Goal: Task Accomplishment & Management: Use online tool/utility

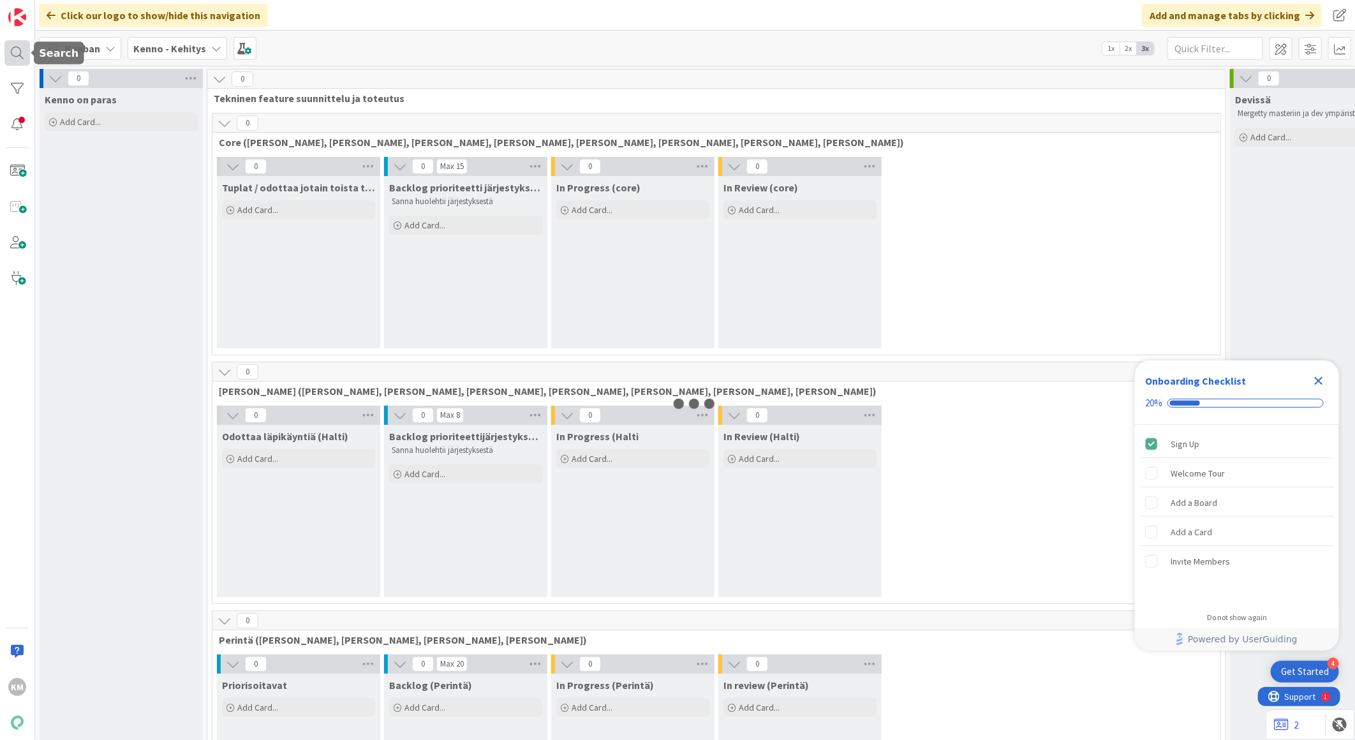
click at [15, 56] on div at bounding box center [17, 53] width 26 height 26
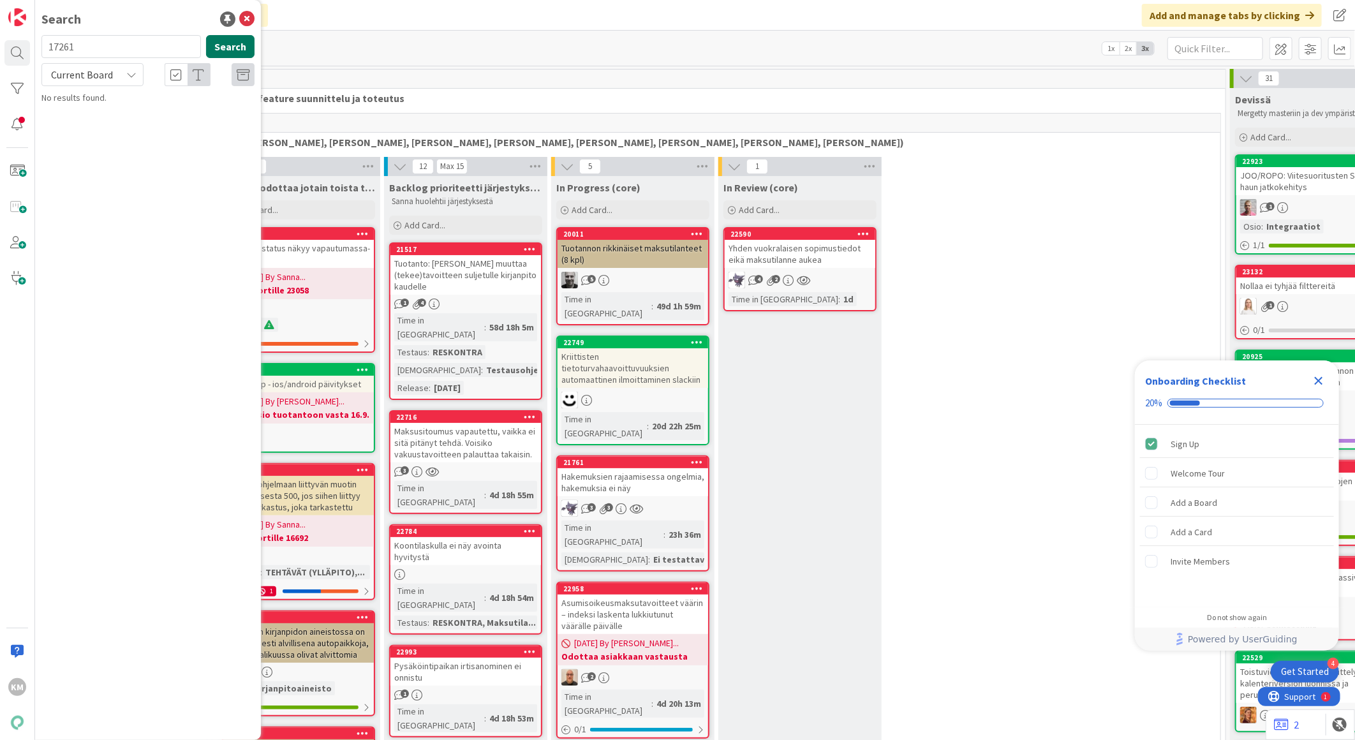
type input "17261"
click at [219, 51] on button "Search" at bounding box center [230, 46] width 48 height 23
click at [130, 80] on div "Current Board" at bounding box center [92, 74] width 102 height 23
click at [116, 128] on span "All Boards" at bounding box center [114, 127] width 133 height 19
click at [116, 128] on span "TA:n käyttämättömät vesiennakot" at bounding box center [154, 123] width 128 height 11
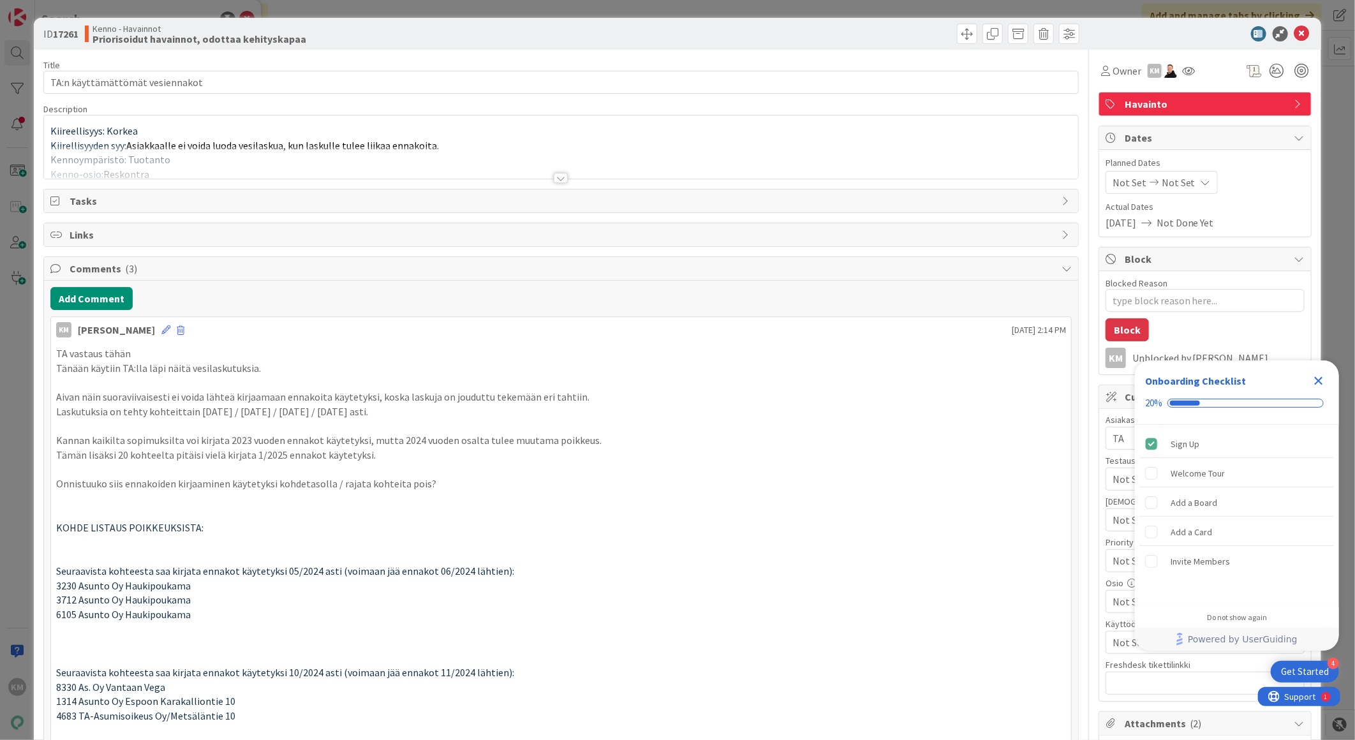
type textarea "x"
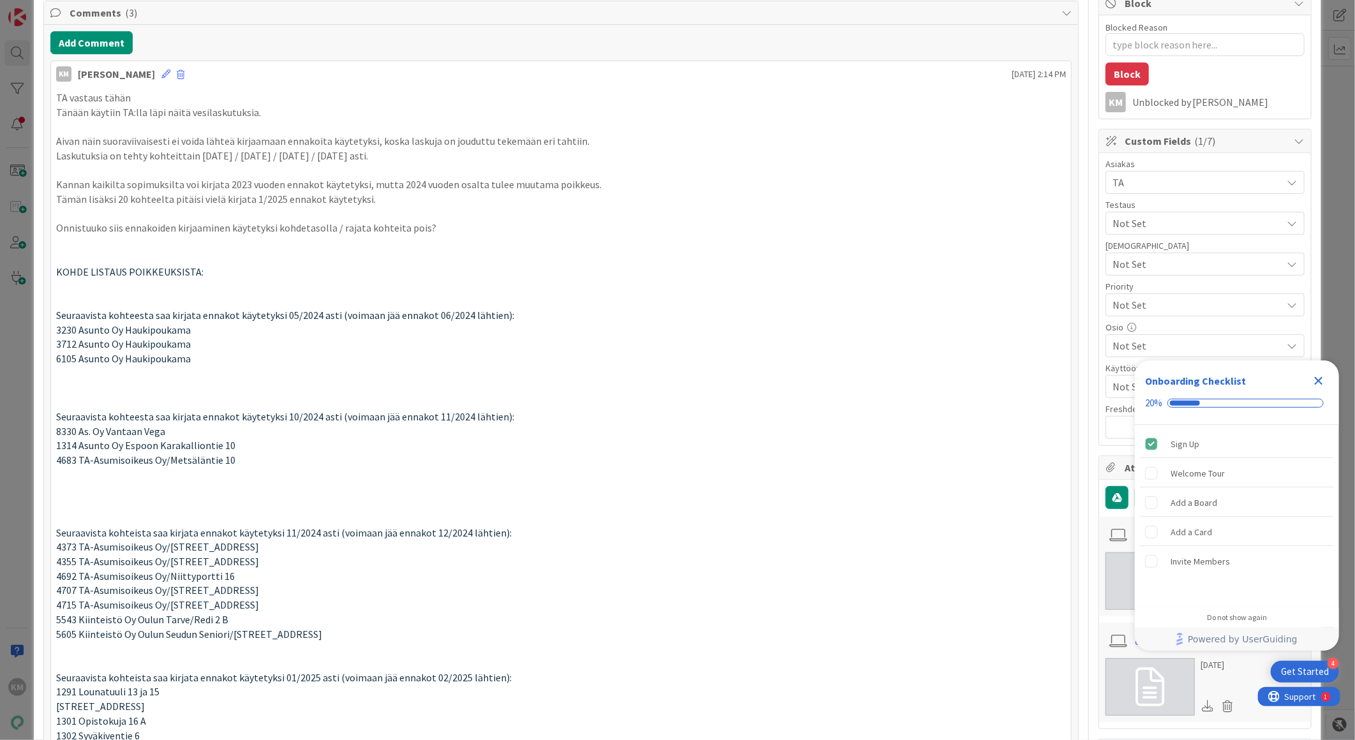
scroll to position [71, 0]
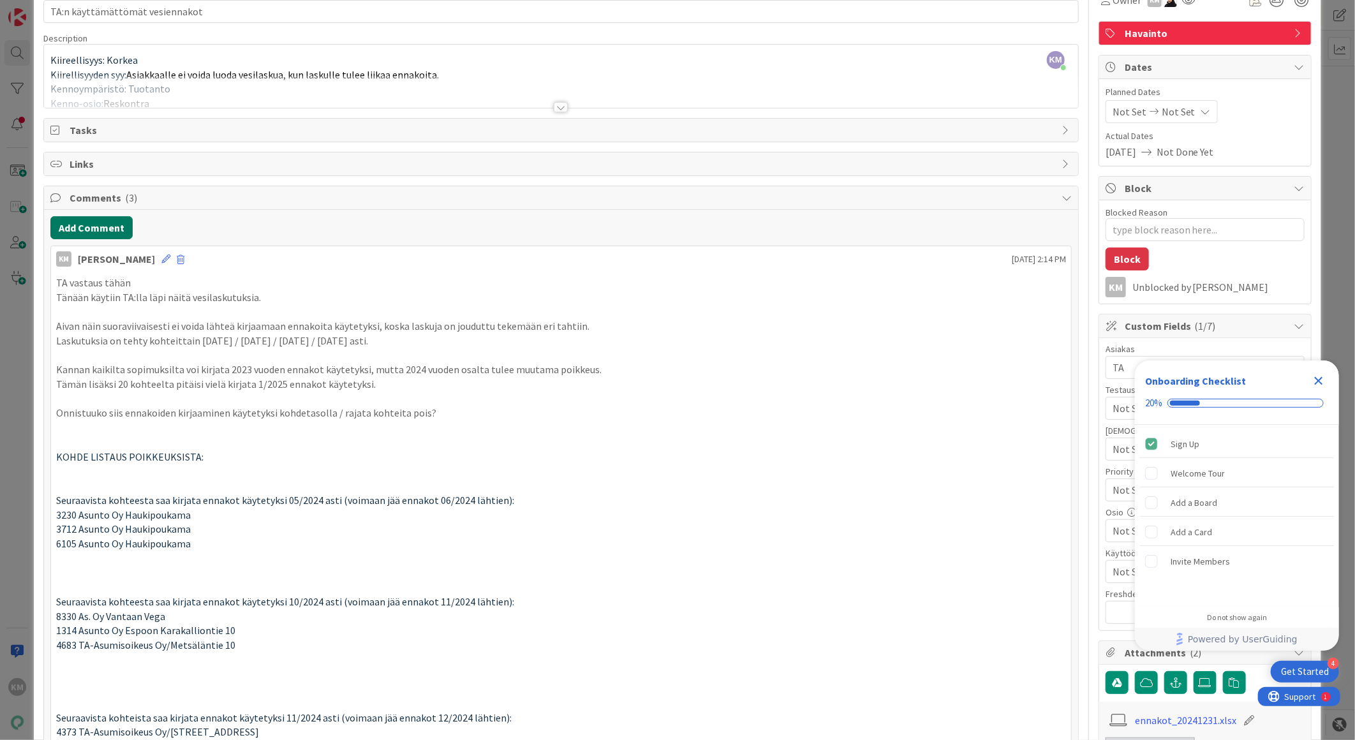
click at [123, 228] on button "Add Comment" at bounding box center [91, 227] width 82 height 23
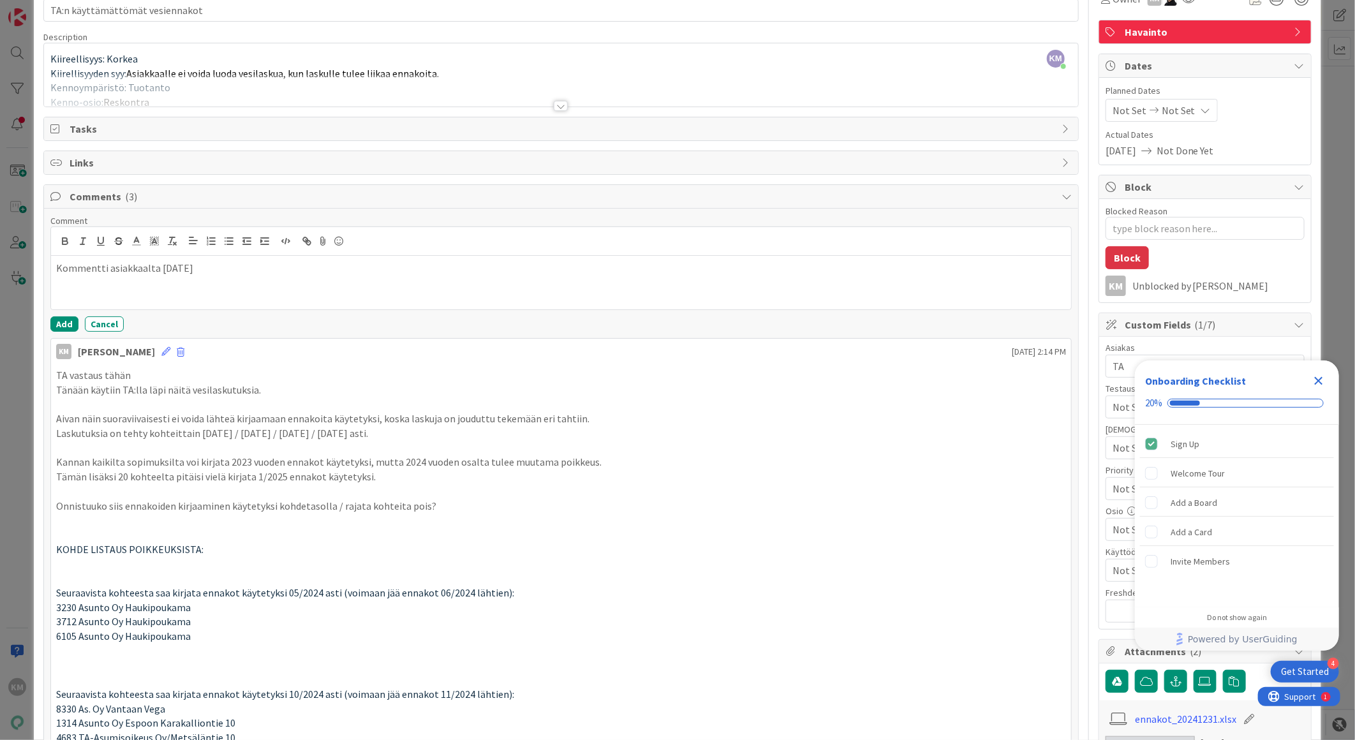
scroll to position [0, 0]
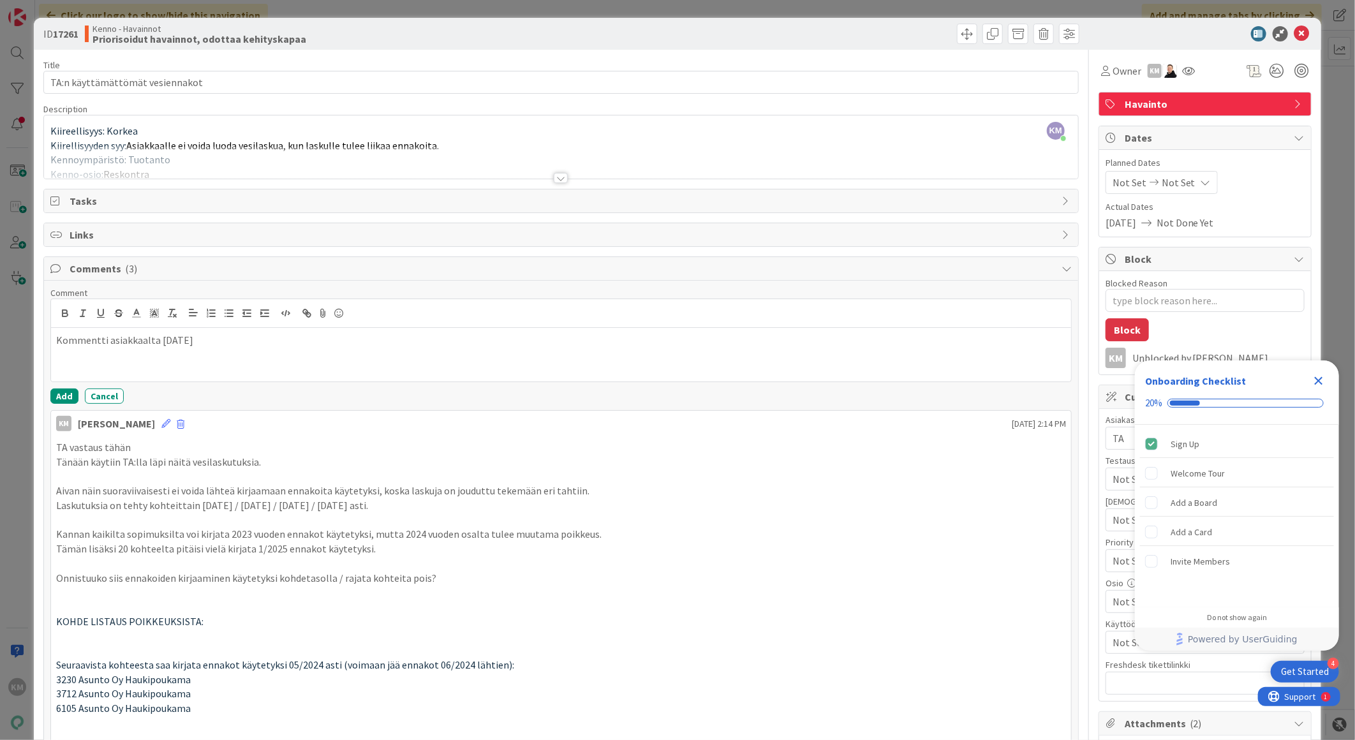
click at [222, 333] on div "Kommentti asiakkaalta 9.9.2025" at bounding box center [561, 355] width 1020 height 54
click at [251, 362] on li "Mikko Kautto" at bounding box center [296, 365] width 203 height 24
click at [112, 365] on p at bounding box center [561, 371] width 1010 height 15
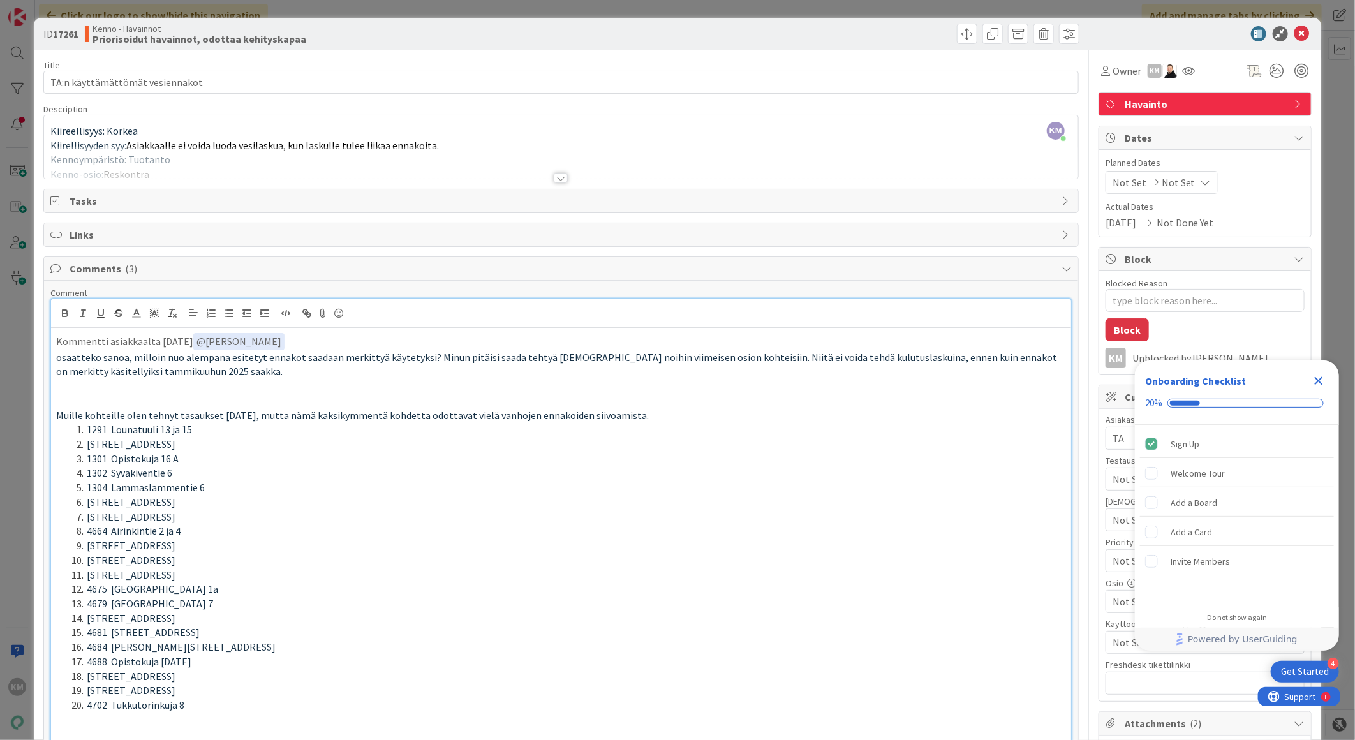
click at [289, 346] on p "Kommentti asiakkaalta 9.9.2025 ﻿ @ Mikko Kautto ﻿" at bounding box center [561, 341] width 1010 height 17
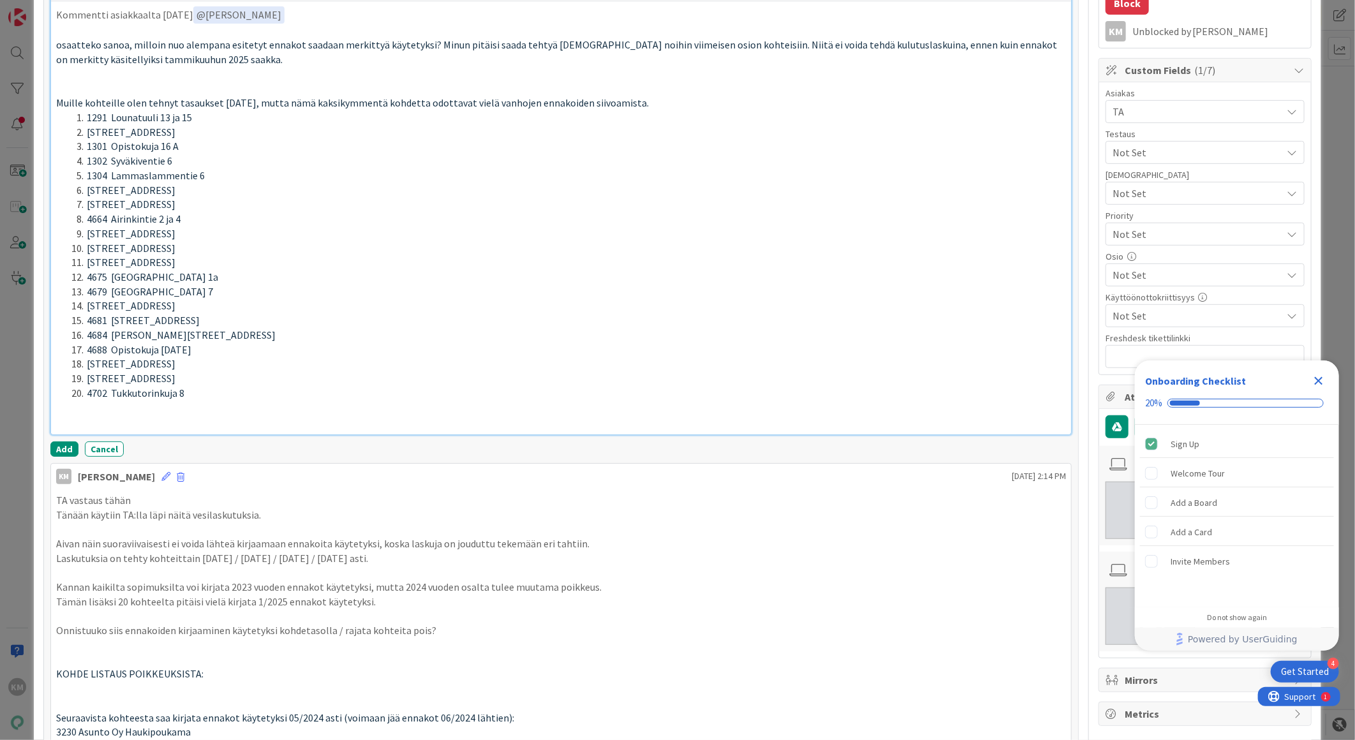
scroll to position [354, 0]
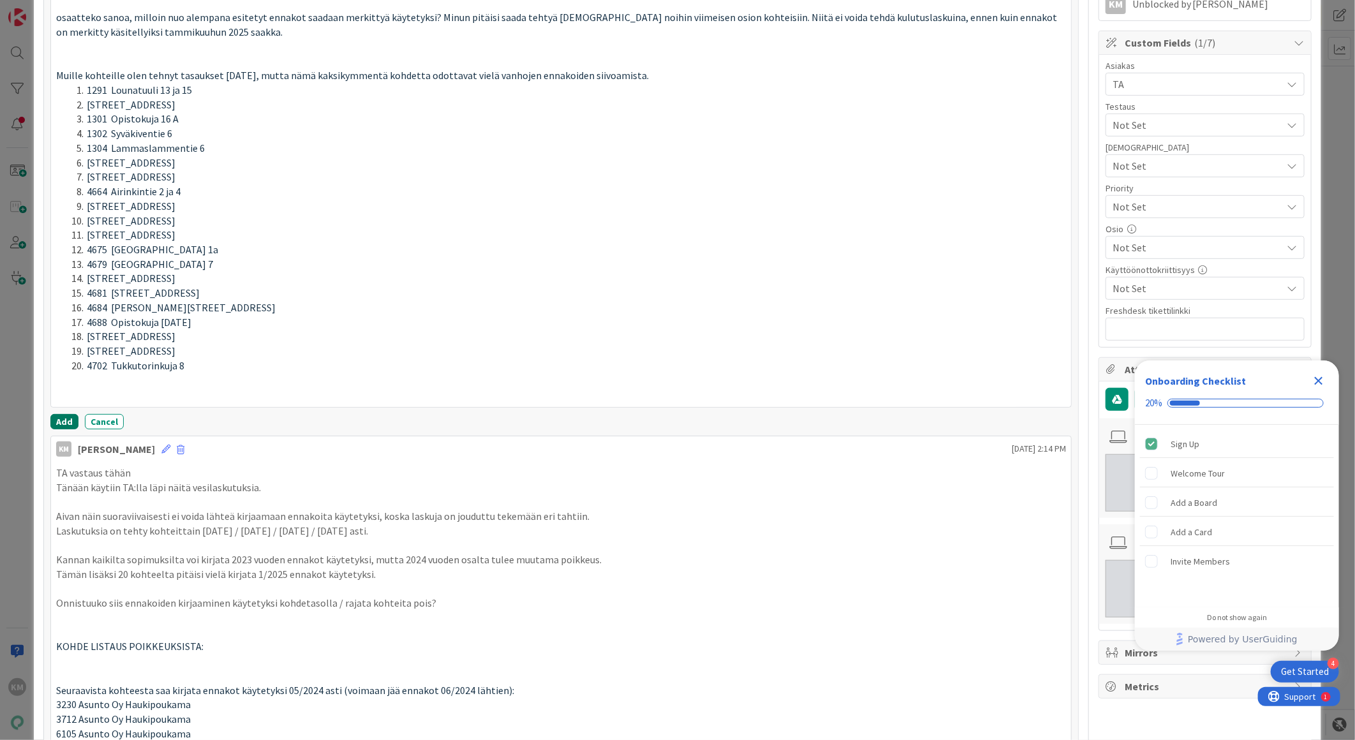
click at [61, 426] on button "Add" at bounding box center [64, 421] width 28 height 15
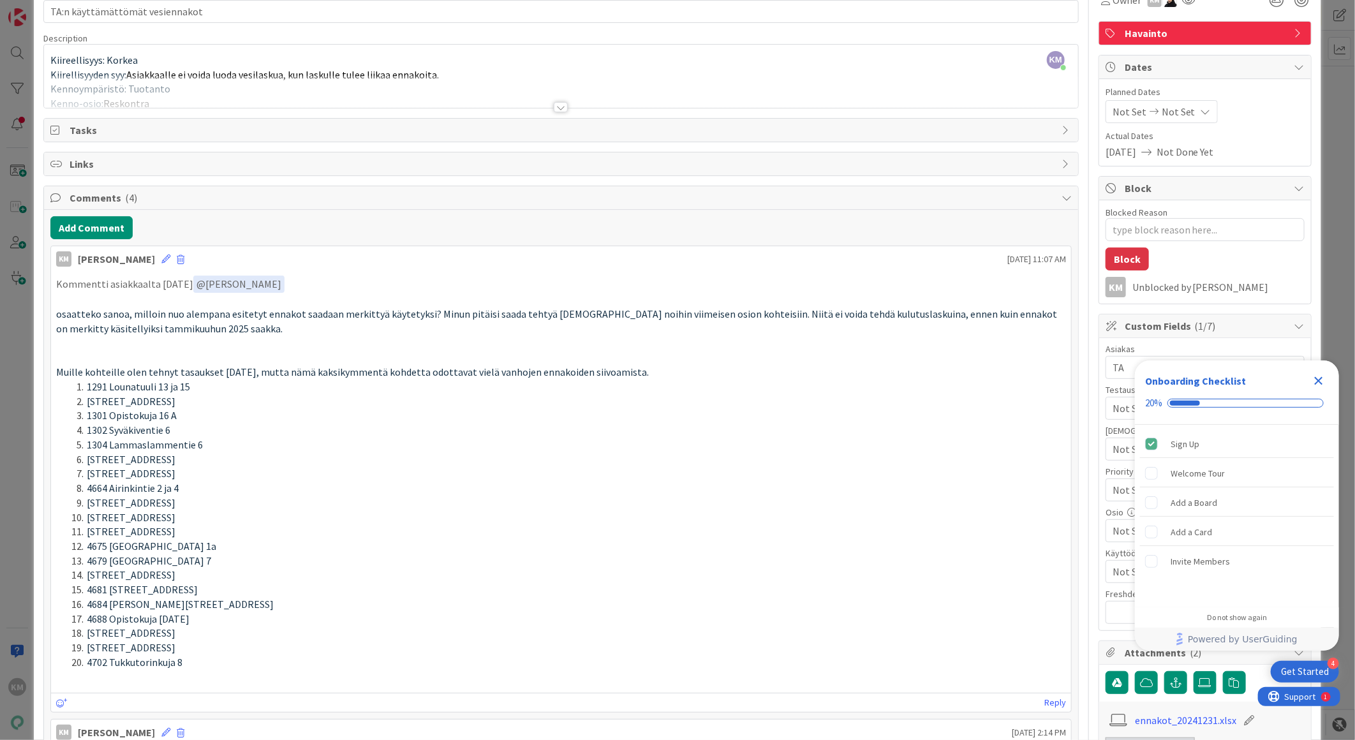
scroll to position [0, 0]
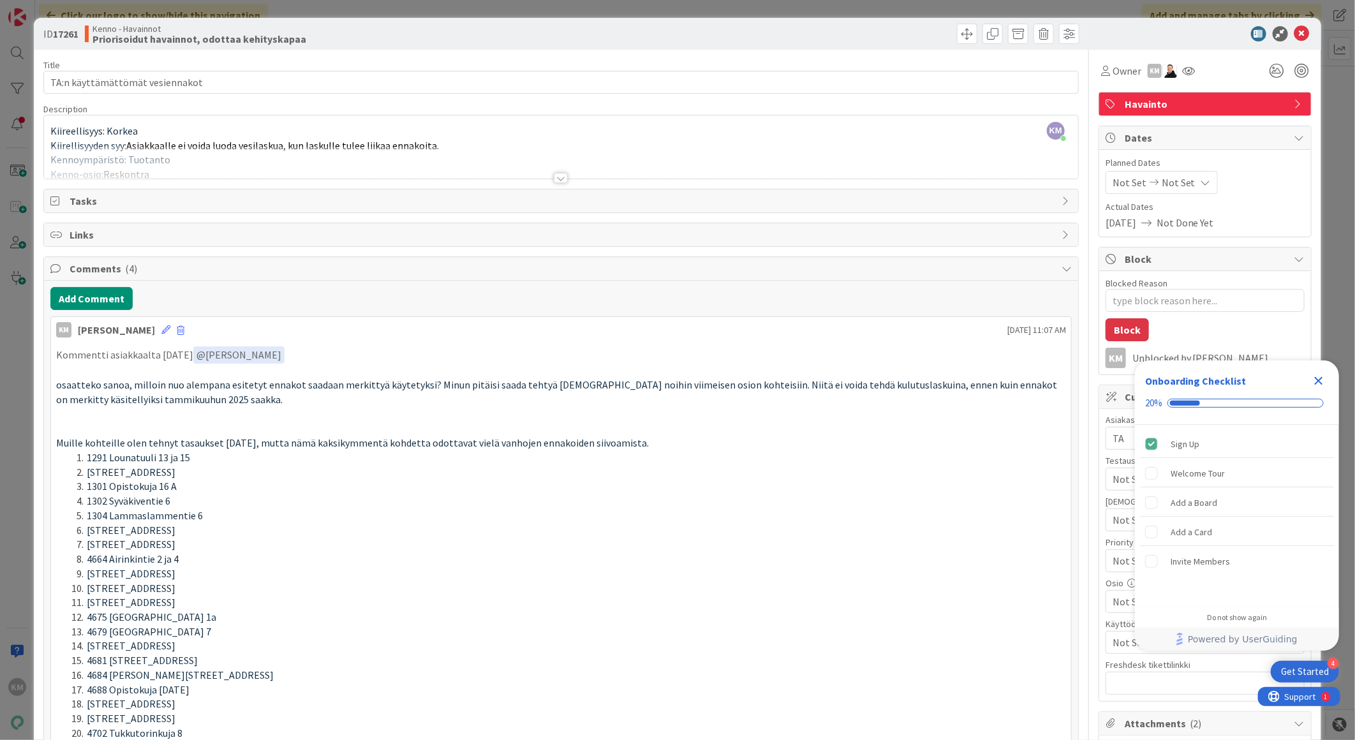
click at [1321, 375] on icon "Close Checklist" at bounding box center [1318, 380] width 15 height 15
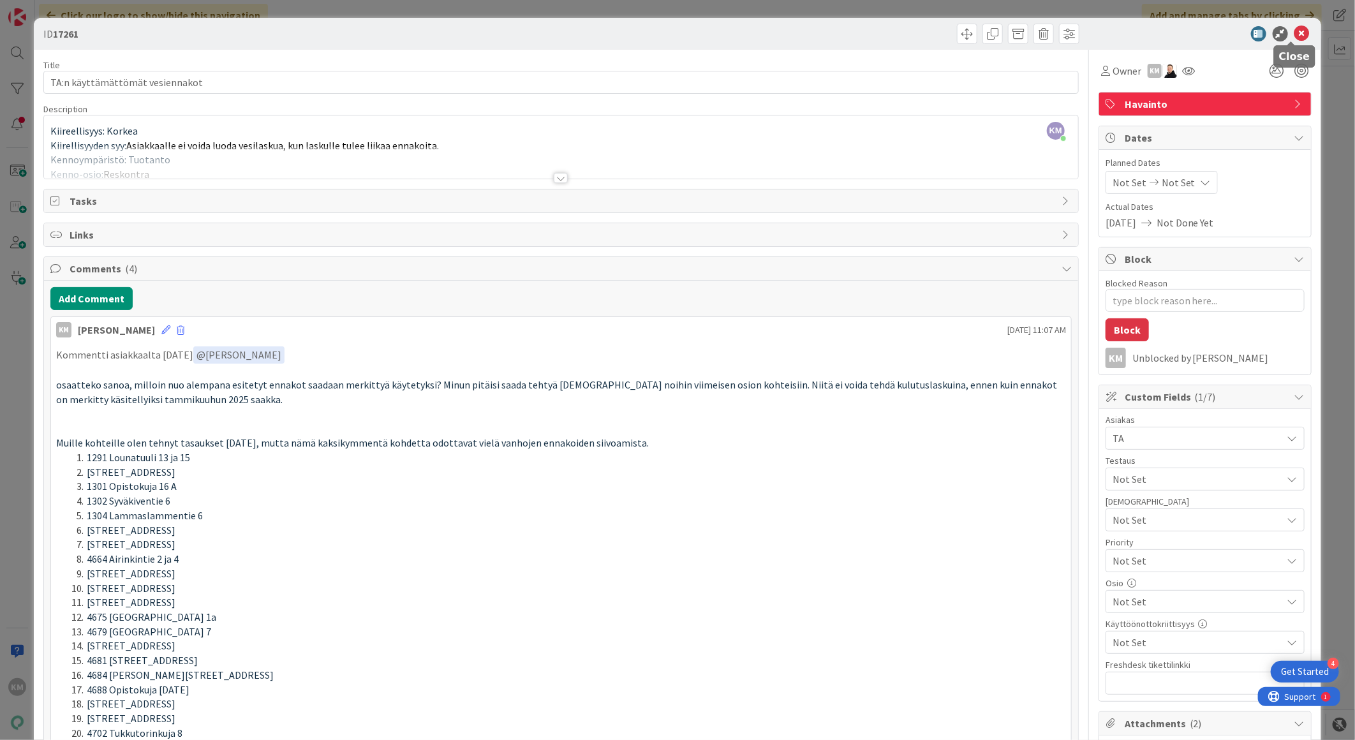
click at [1295, 27] on icon at bounding box center [1302, 33] width 15 height 15
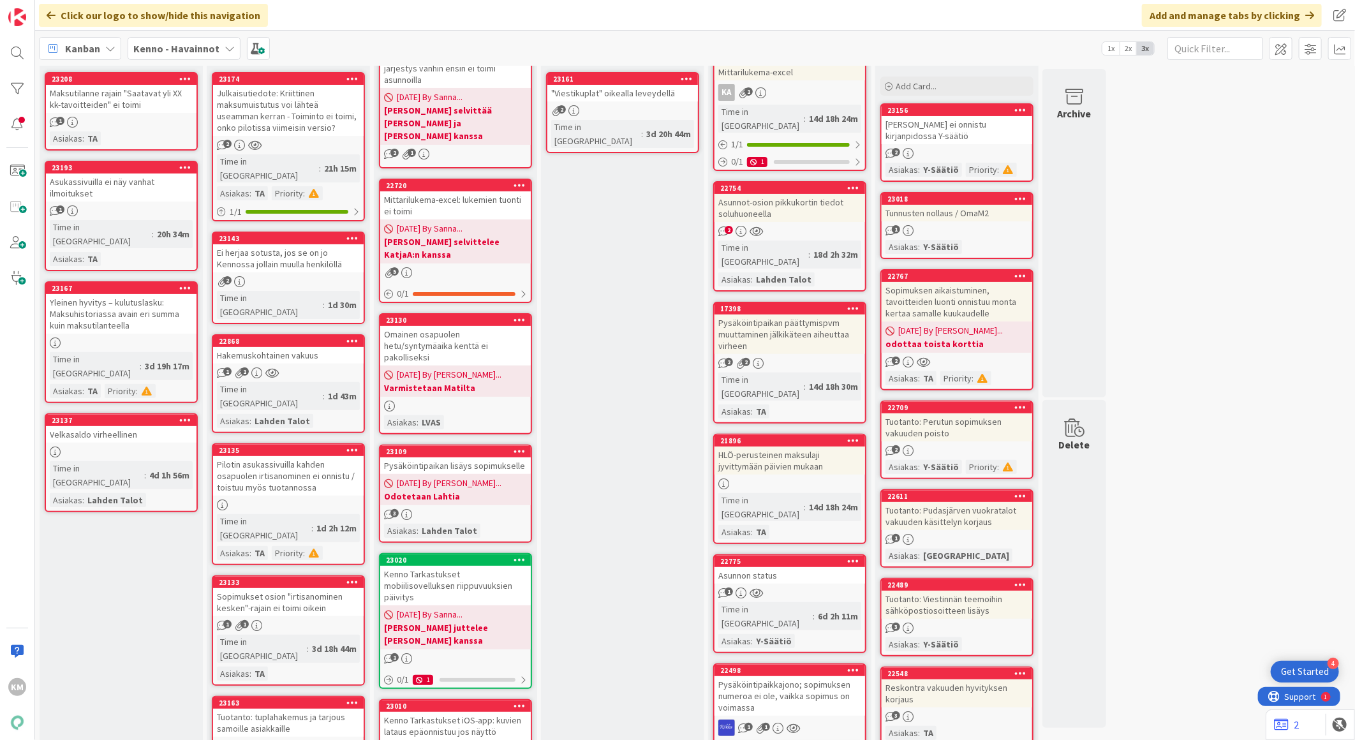
scroll to position [142, 0]
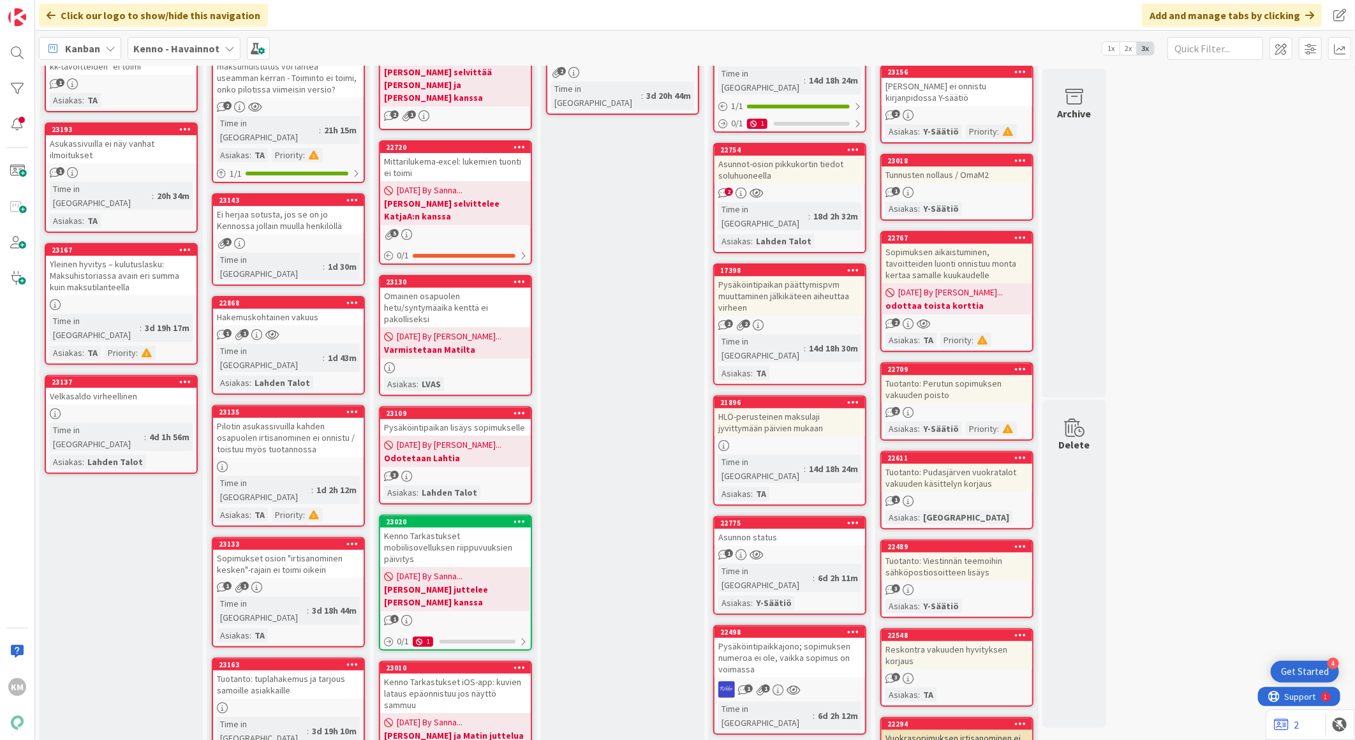
click at [811, 156] on div "Asunnot-osion pikkukortin tiedot soluhuoneella" at bounding box center [790, 170] width 151 height 28
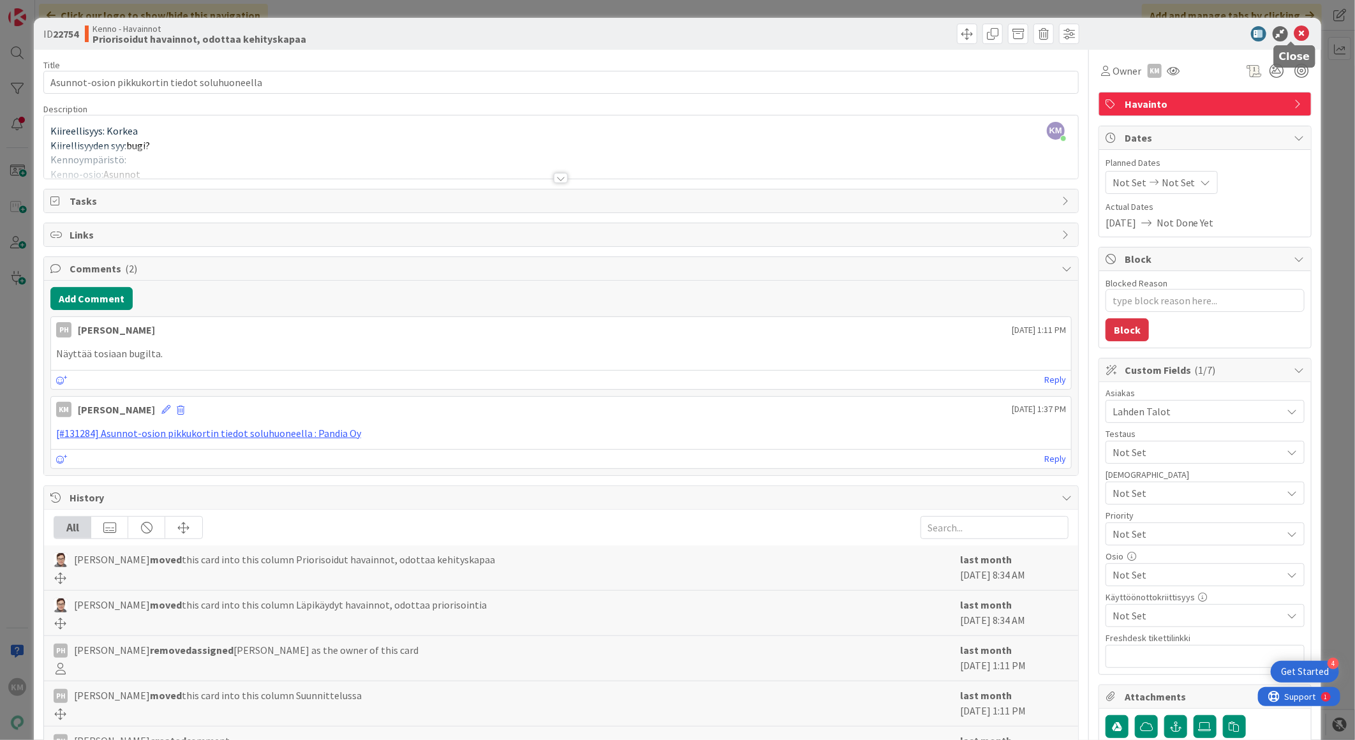
click at [1295, 27] on icon at bounding box center [1302, 33] width 15 height 15
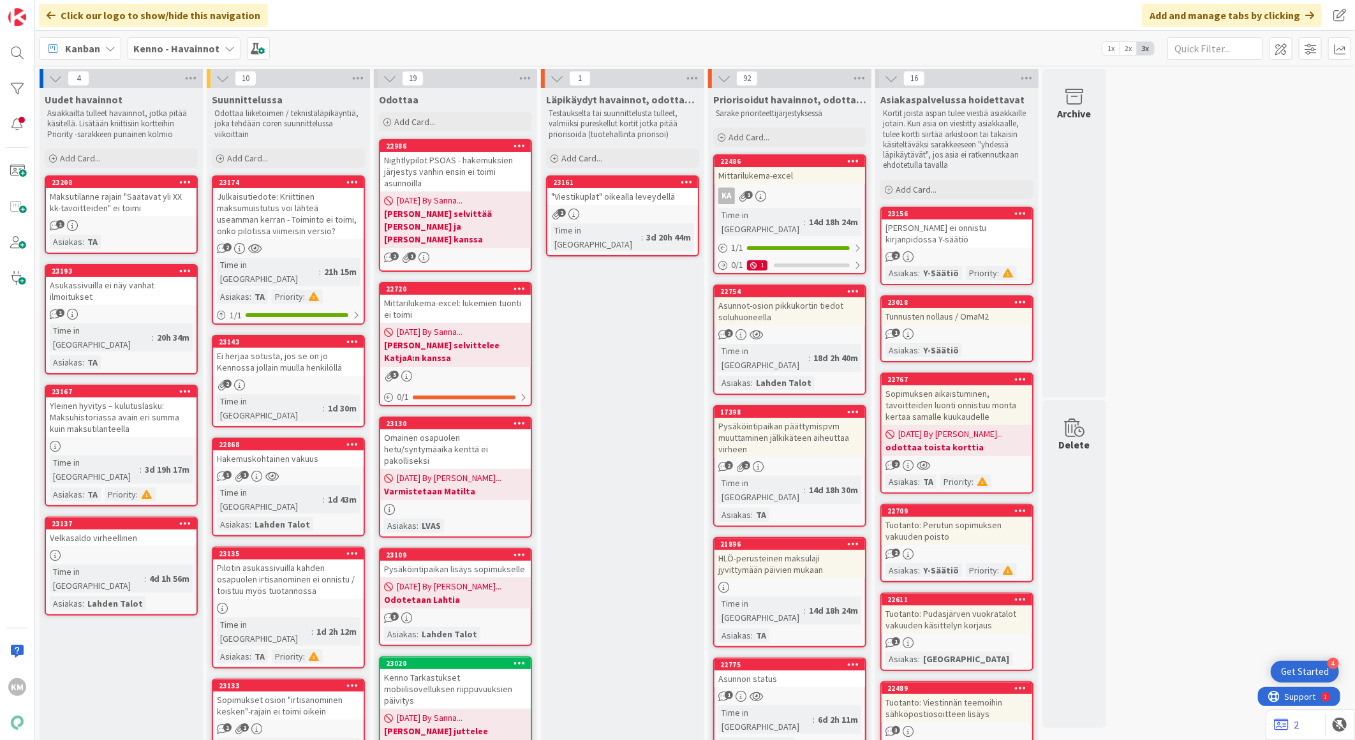
click at [225, 55] on div "Kenno - Havainnot" at bounding box center [184, 48] width 113 height 23
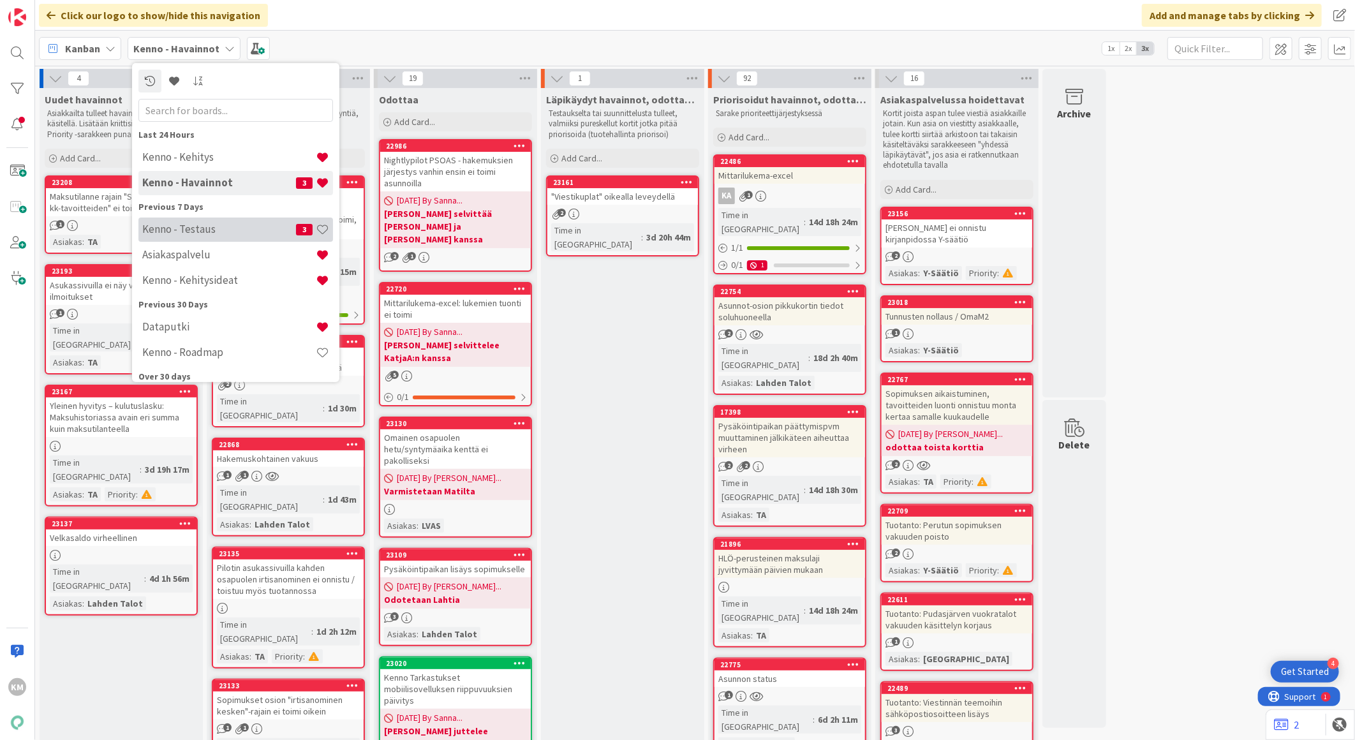
click at [245, 237] on div "Kenno - Testaus 3" at bounding box center [235, 229] width 195 height 24
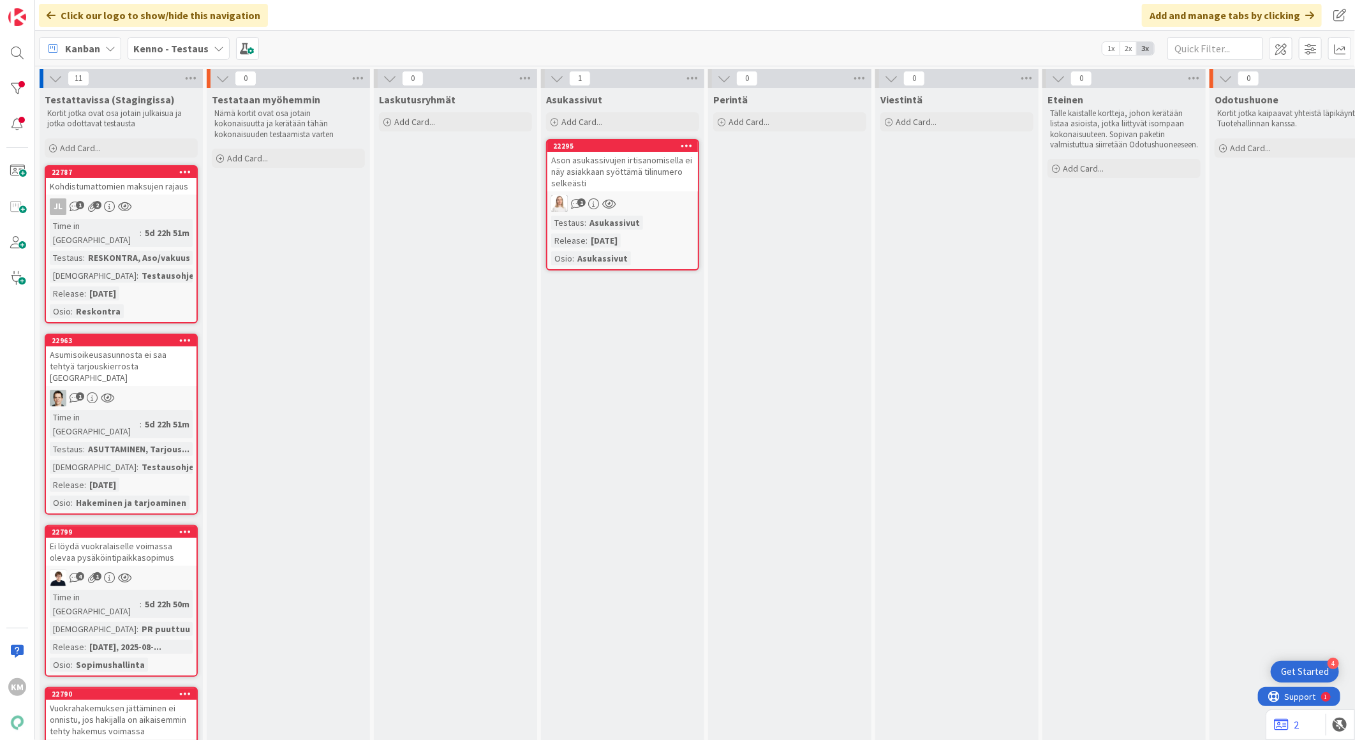
click at [627, 175] on div "Ason asukassivujen irtisanomisella ei näy asiakkaan syöttämä tilinumero selkeäs…" at bounding box center [622, 172] width 151 height 40
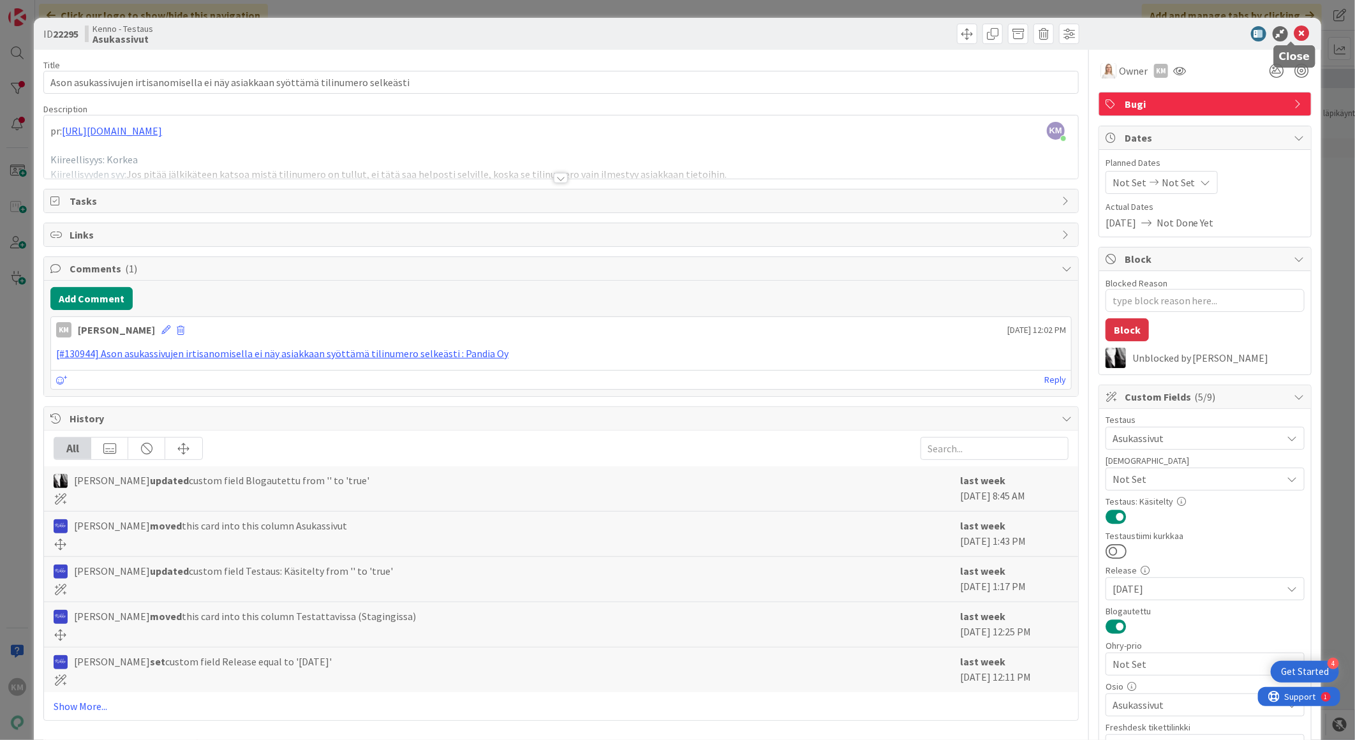
click at [1295, 33] on icon at bounding box center [1302, 33] width 15 height 15
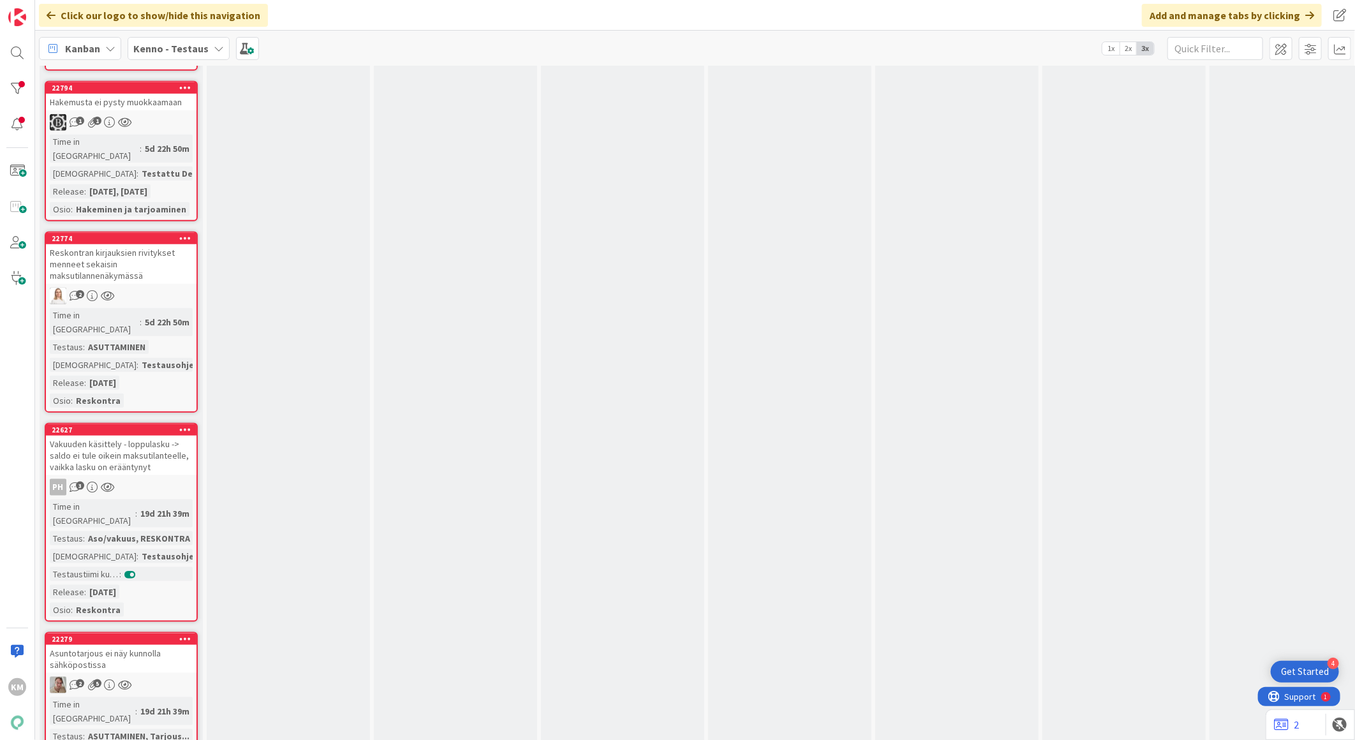
scroll to position [851, 0]
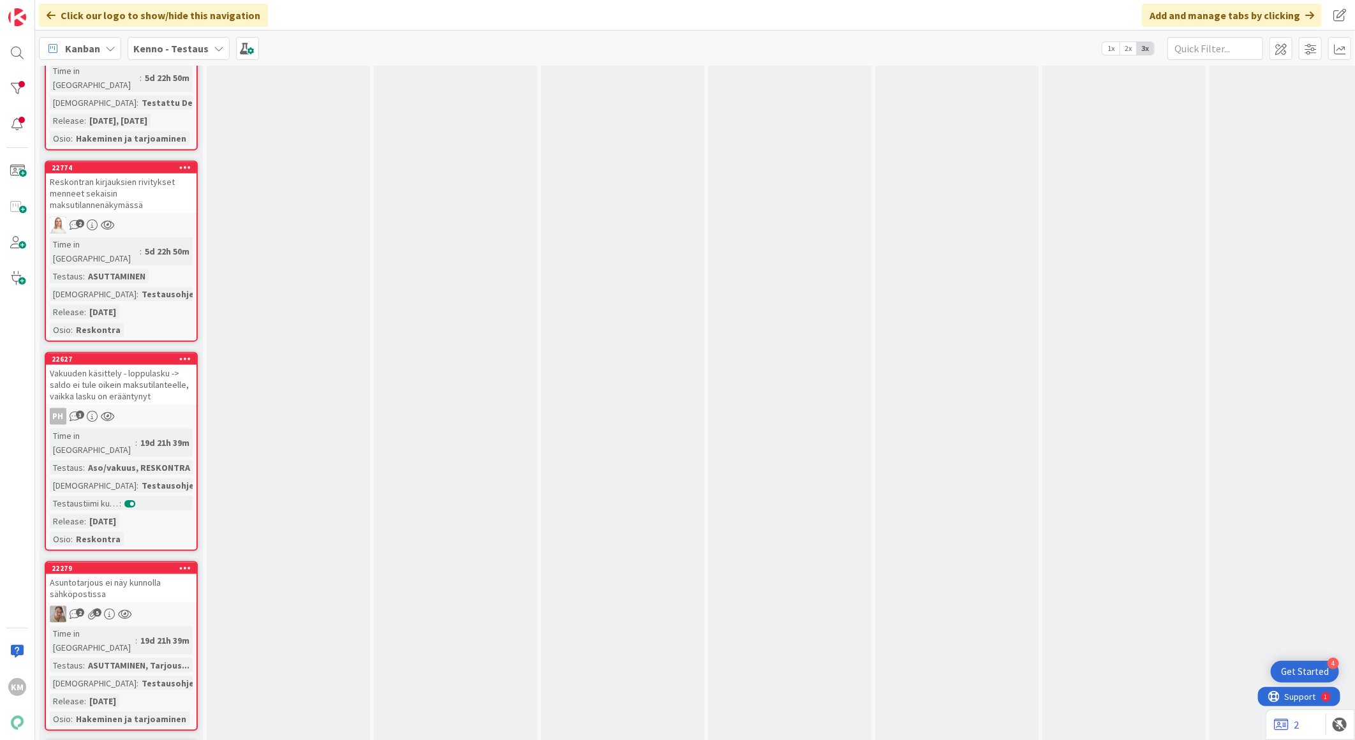
click at [93, 365] on div "Vakuuden käsittely - loppulasku -> saldo ei tule oikein maksutilanteelle, vaikk…" at bounding box center [121, 385] width 151 height 40
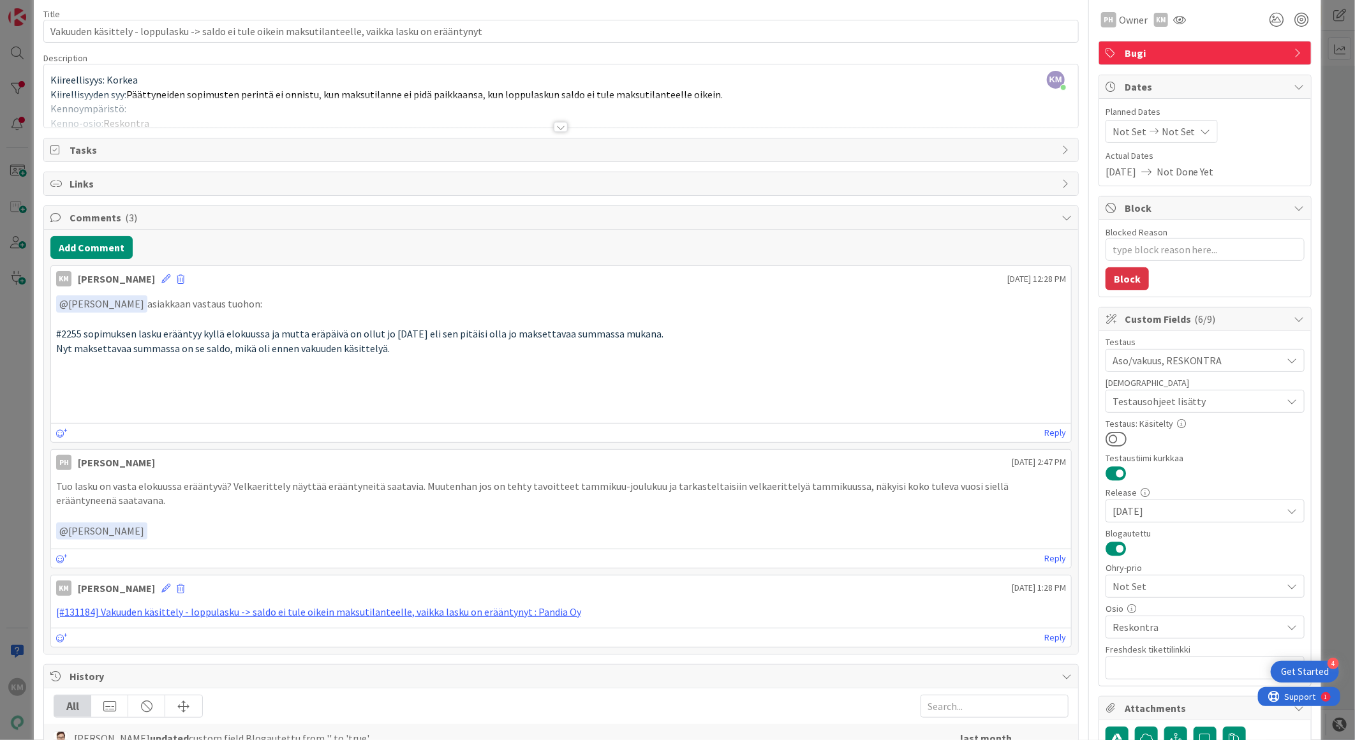
scroll to position [40, 0]
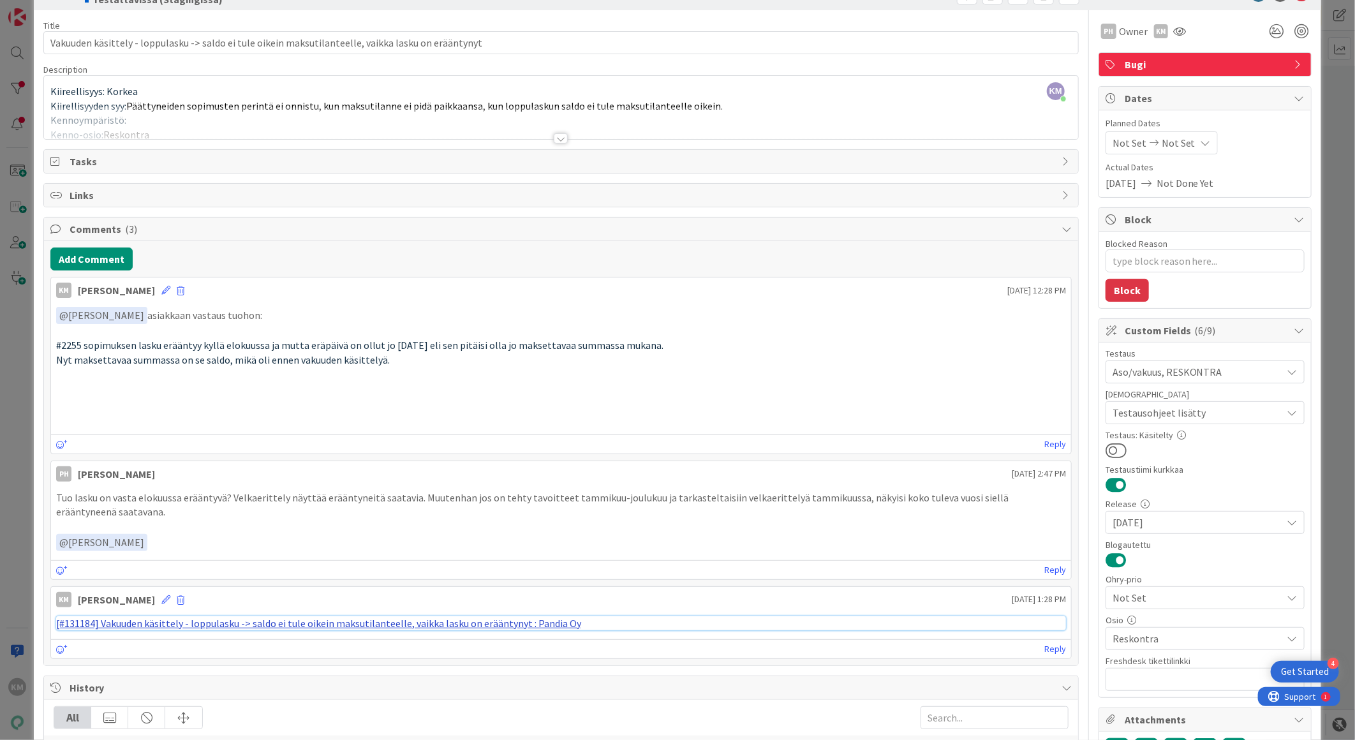
click at [191, 629] on link "[#131184] Vakuuden käsittely - loppulasku -> saldo ei tule oikein maksutilantee…" at bounding box center [318, 623] width 525 height 13
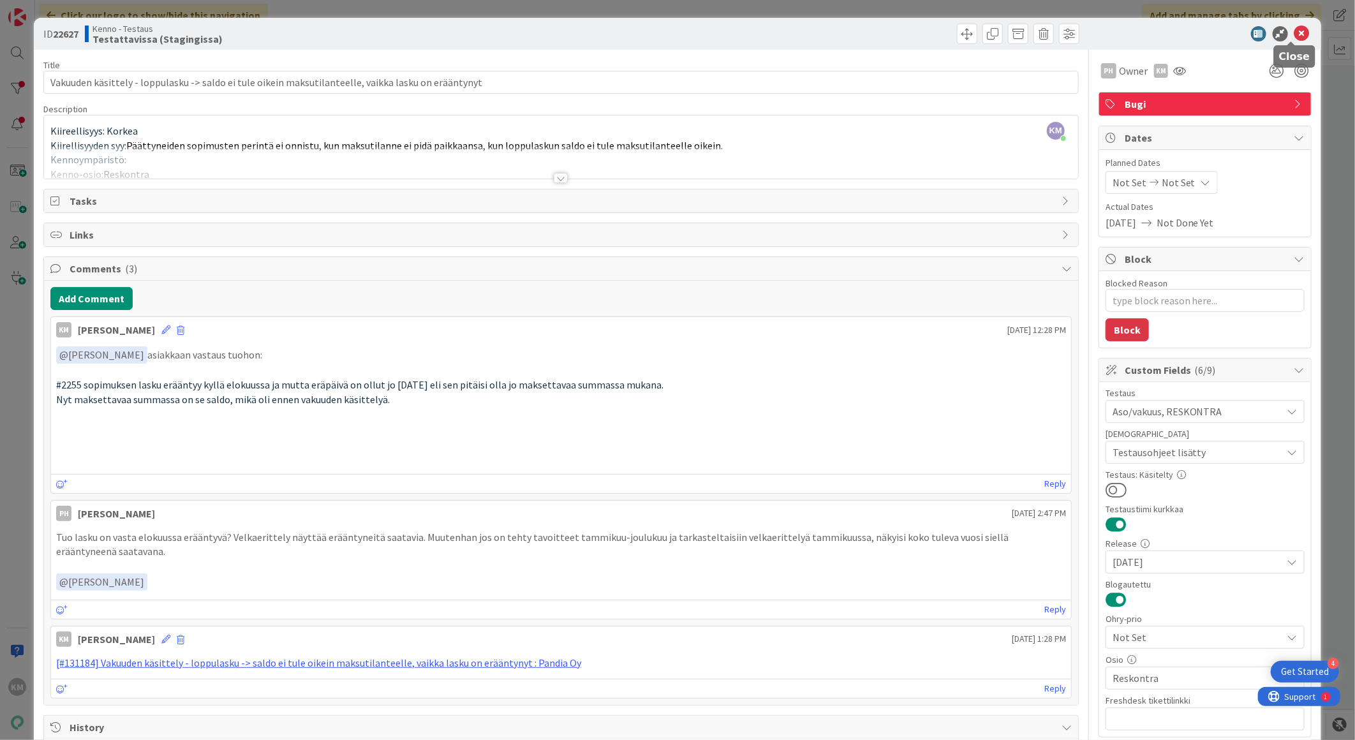
click at [1295, 31] on icon at bounding box center [1302, 33] width 15 height 15
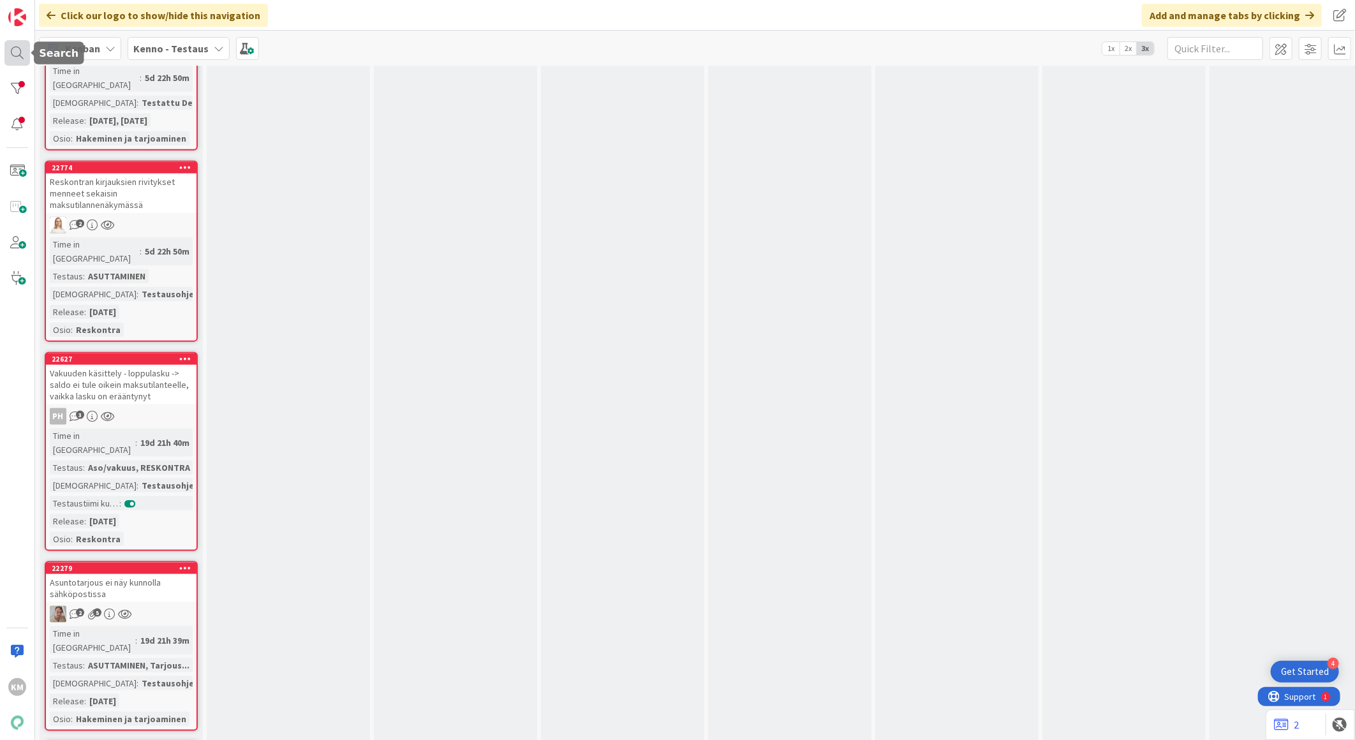
click at [24, 53] on div at bounding box center [17, 53] width 26 height 26
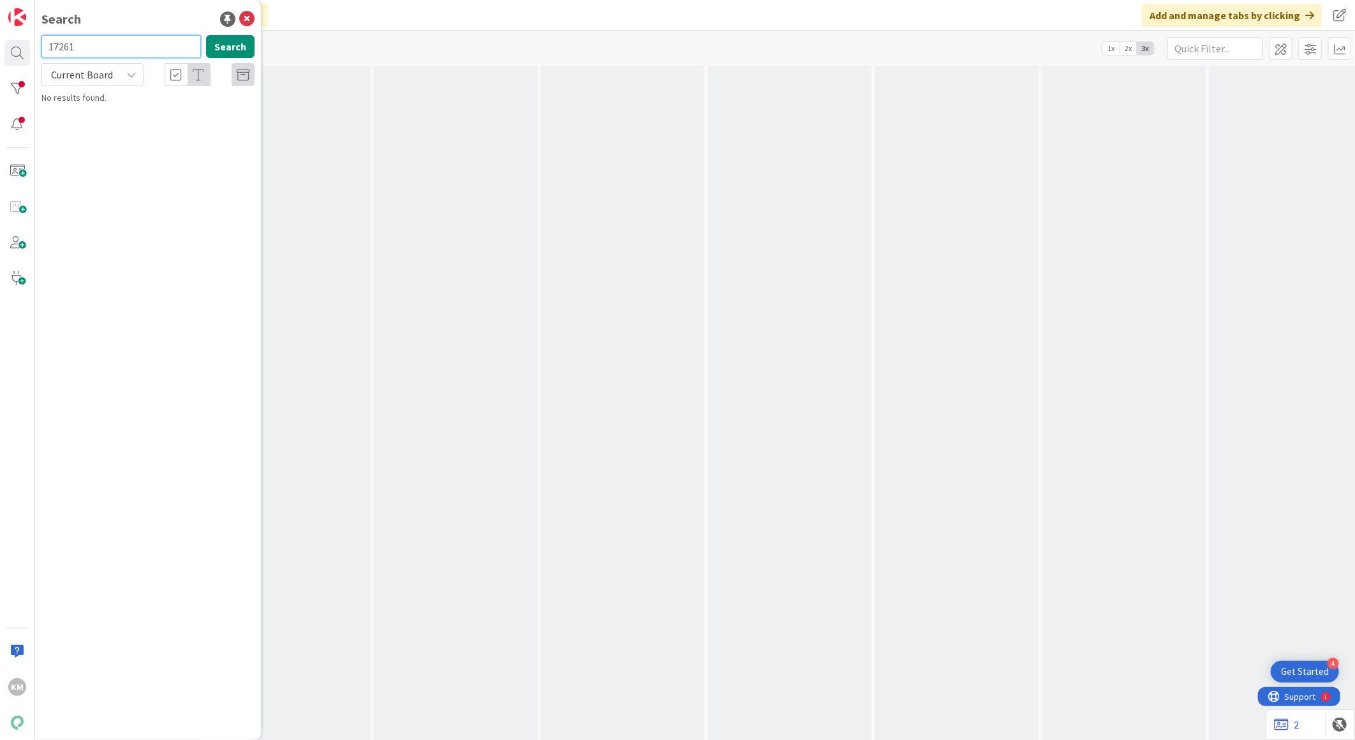
drag, startPoint x: 105, startPoint y: 48, endPoint x: 0, endPoint y: 47, distance: 104.6
click at [0, 47] on html "4 Get Started KM Search 17261 Search Current Board No results found. Click our …" at bounding box center [677, 370] width 1355 height 740
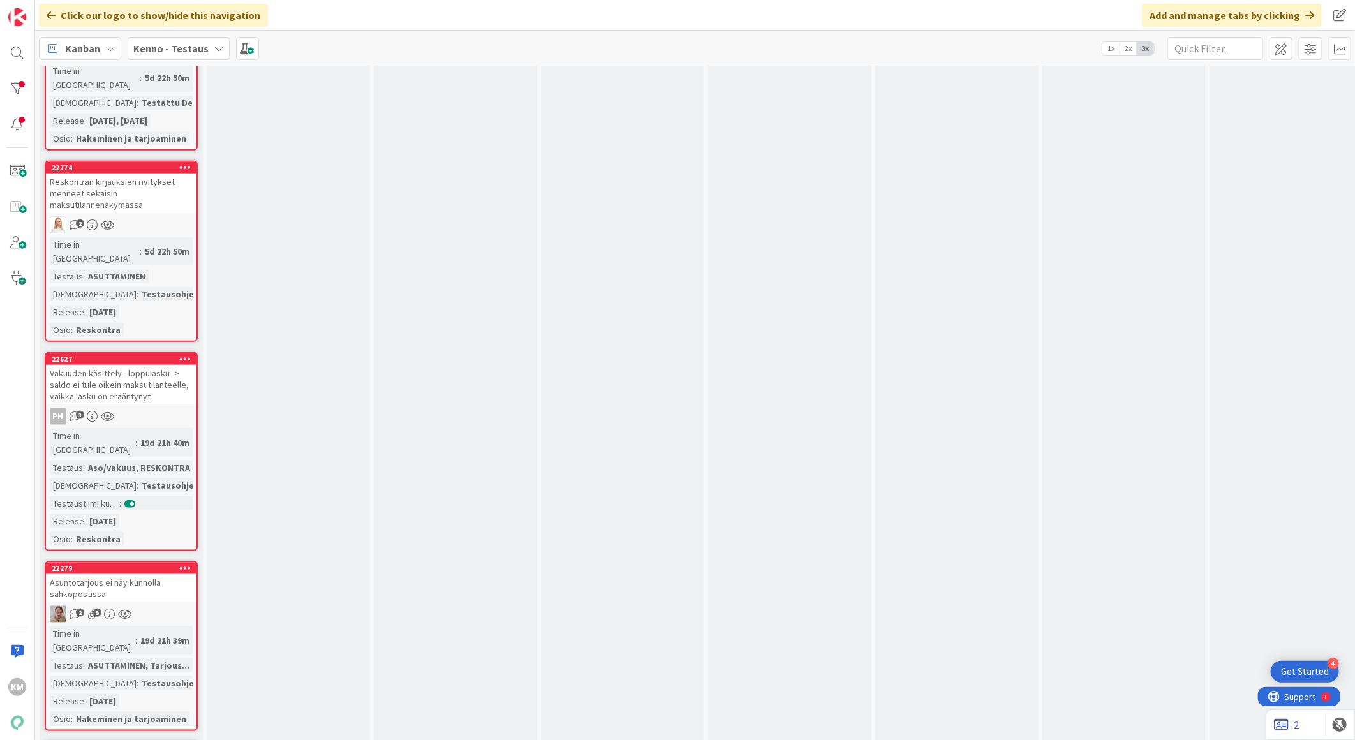
click at [194, 47] on b "Kenno - Testaus" at bounding box center [170, 48] width 75 height 13
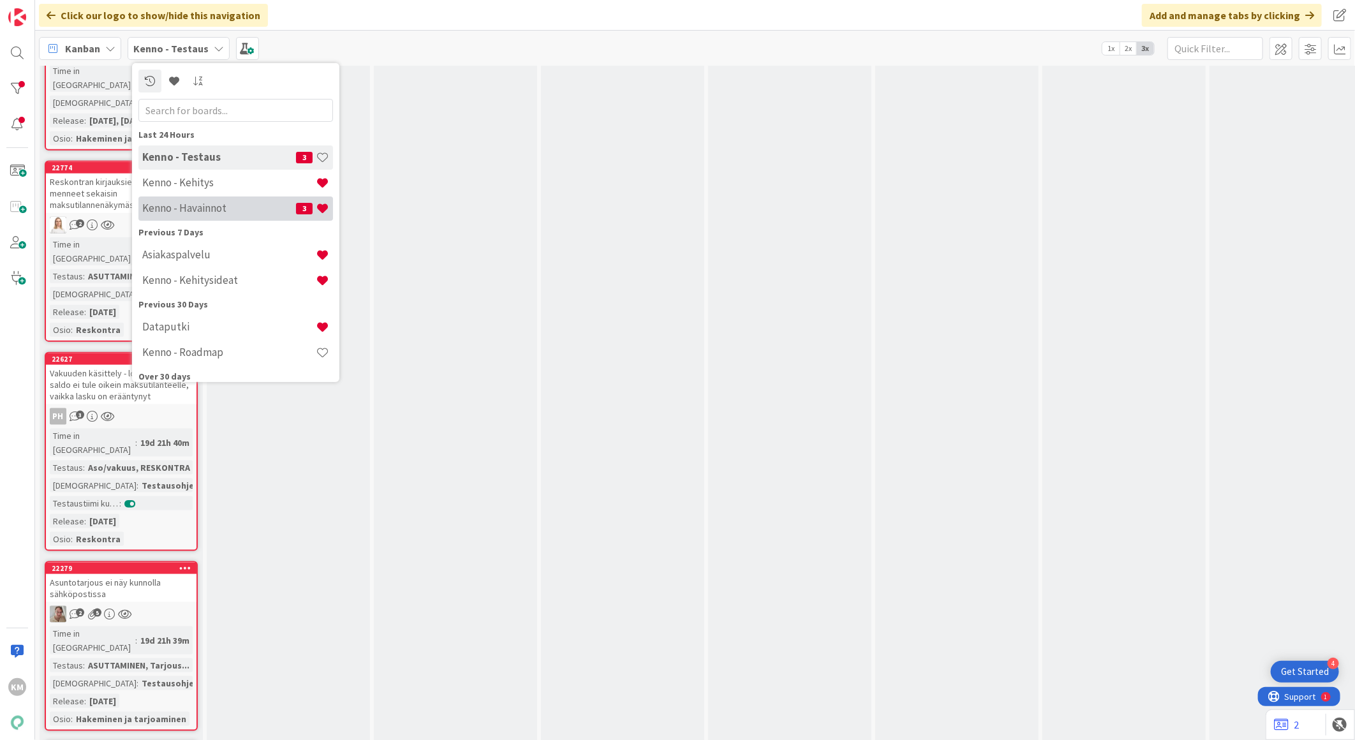
click at [192, 205] on h4 "Kenno - Havainnot" at bounding box center [219, 208] width 154 height 13
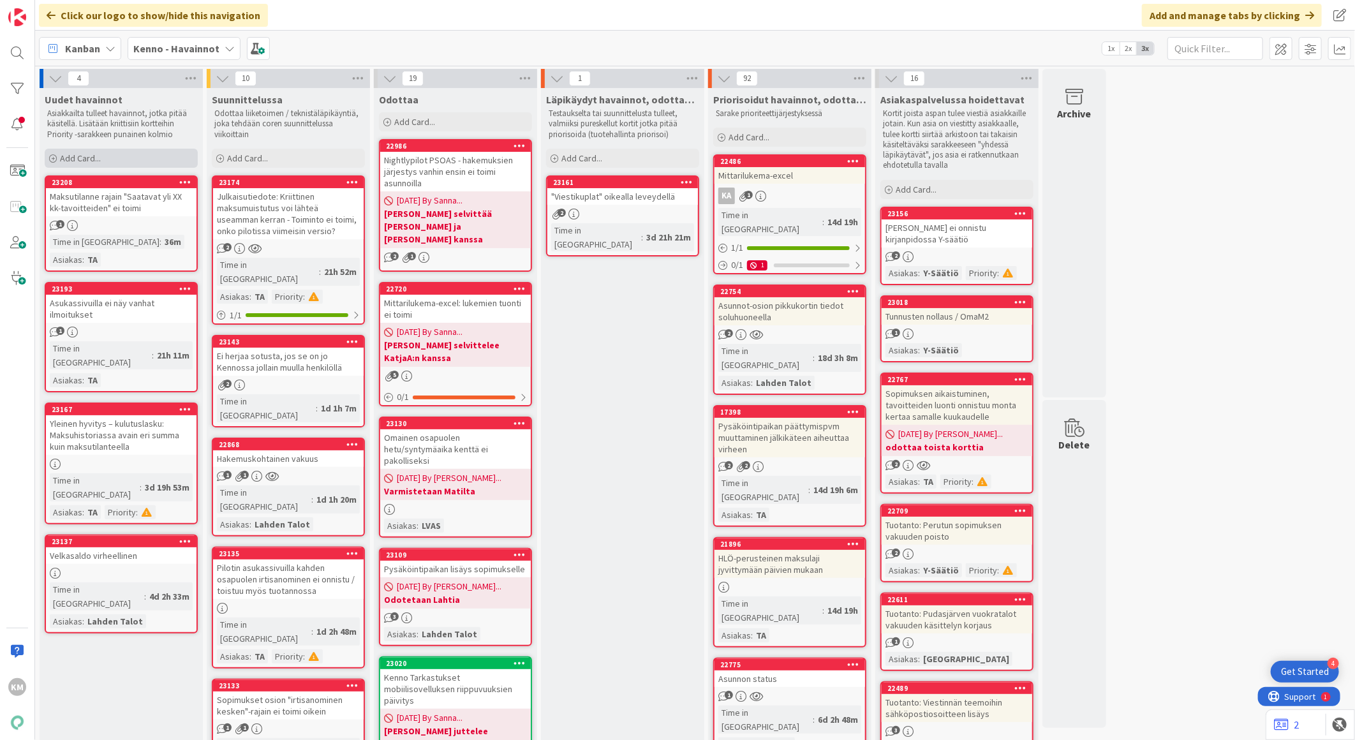
click at [123, 162] on div "Add Card..." at bounding box center [121, 158] width 153 height 19
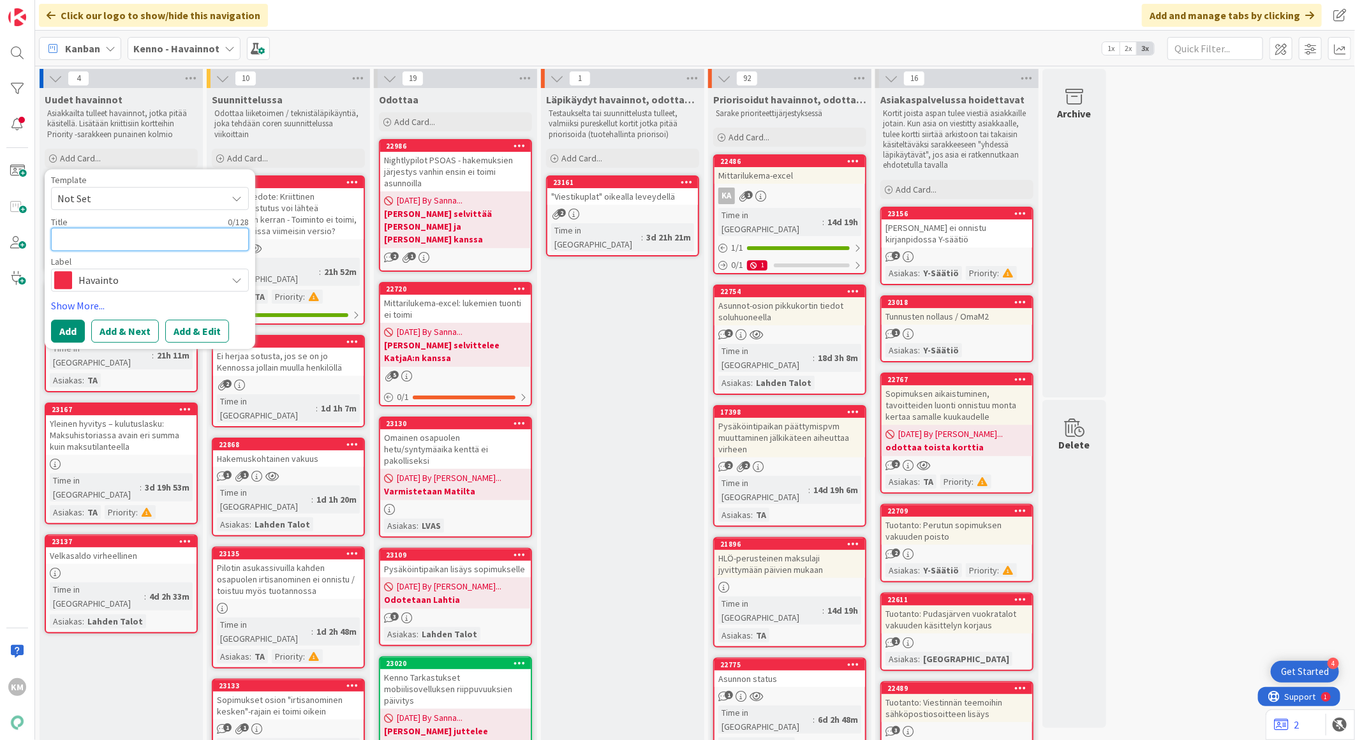
paste textarea "Viestinnän dokumenttien poisto-ongelma osassa kohteita"
type textarea "x"
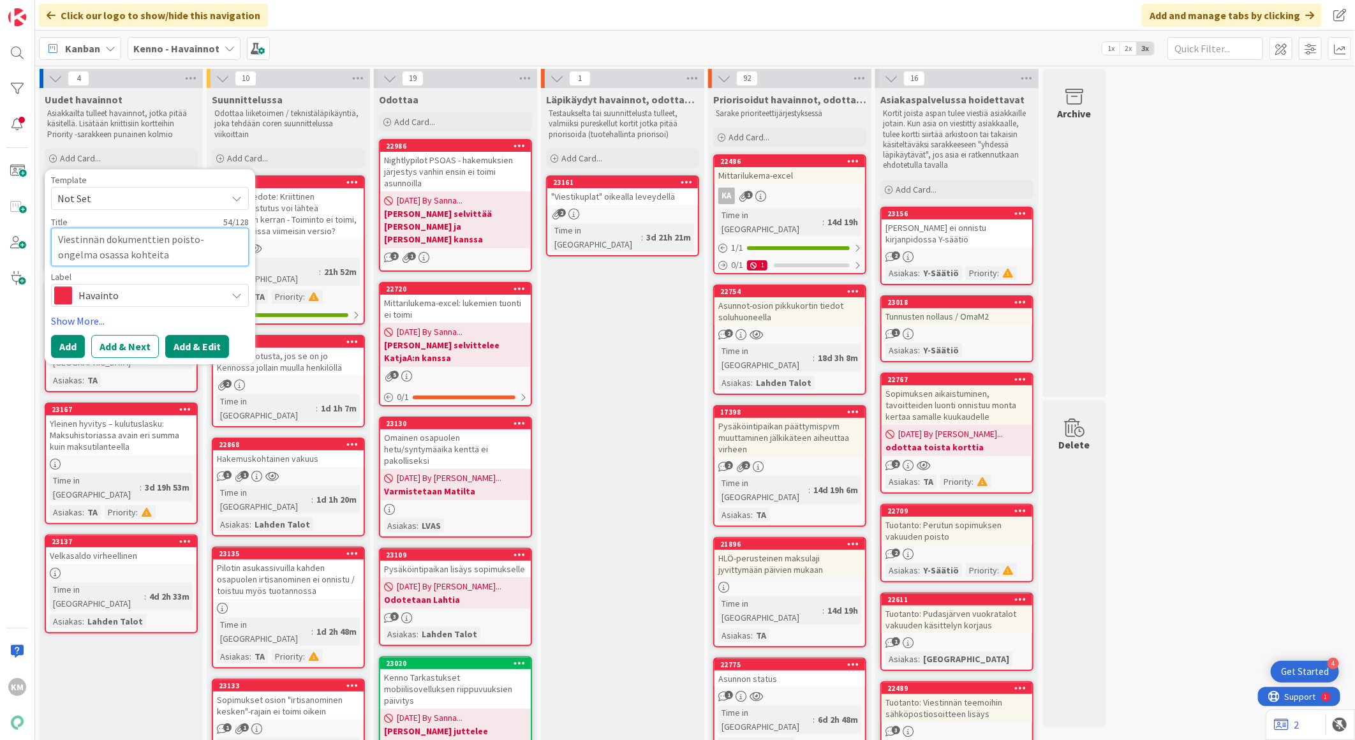
type textarea "Viestinnän dokumenttien poisto-ongelma osassa kohteita"
click at [193, 345] on button "Add & Edit" at bounding box center [197, 346] width 64 height 23
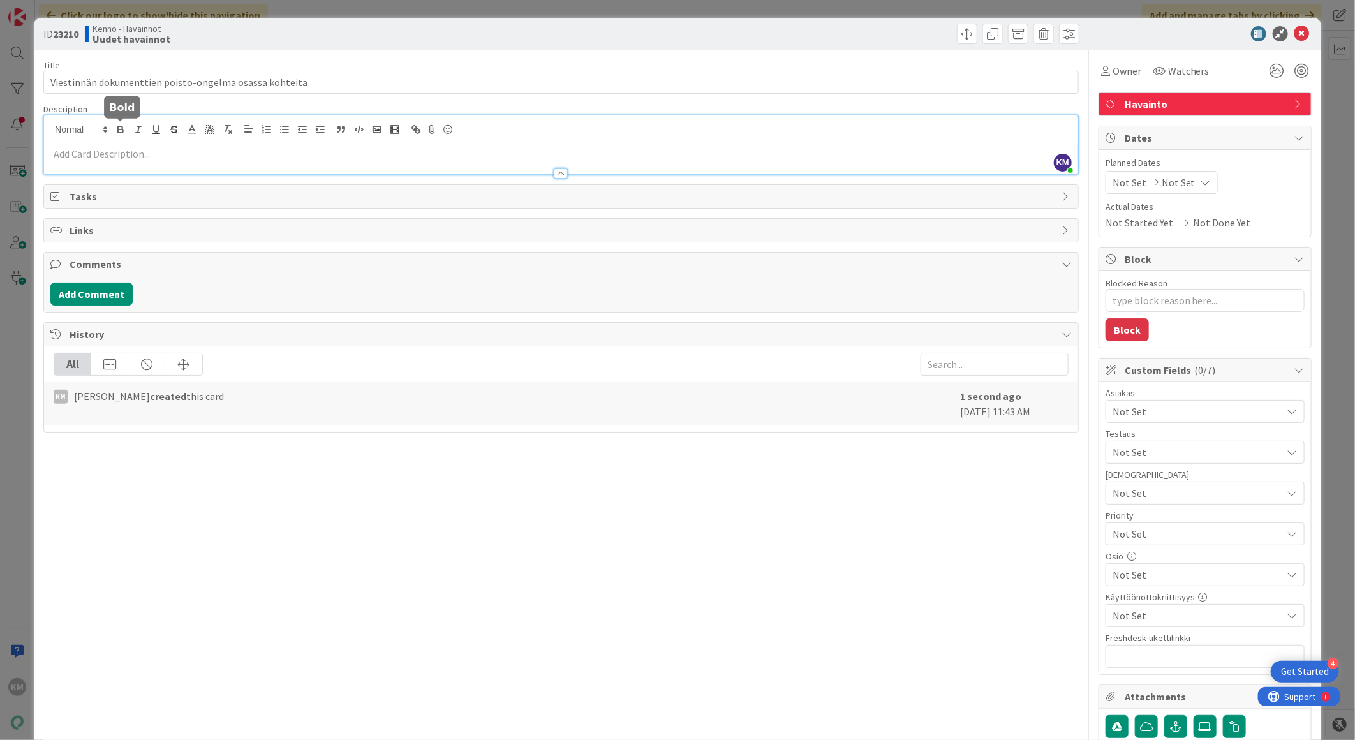
drag, startPoint x: 113, startPoint y: 126, endPoint x: 63, endPoint y: 151, distance: 56.5
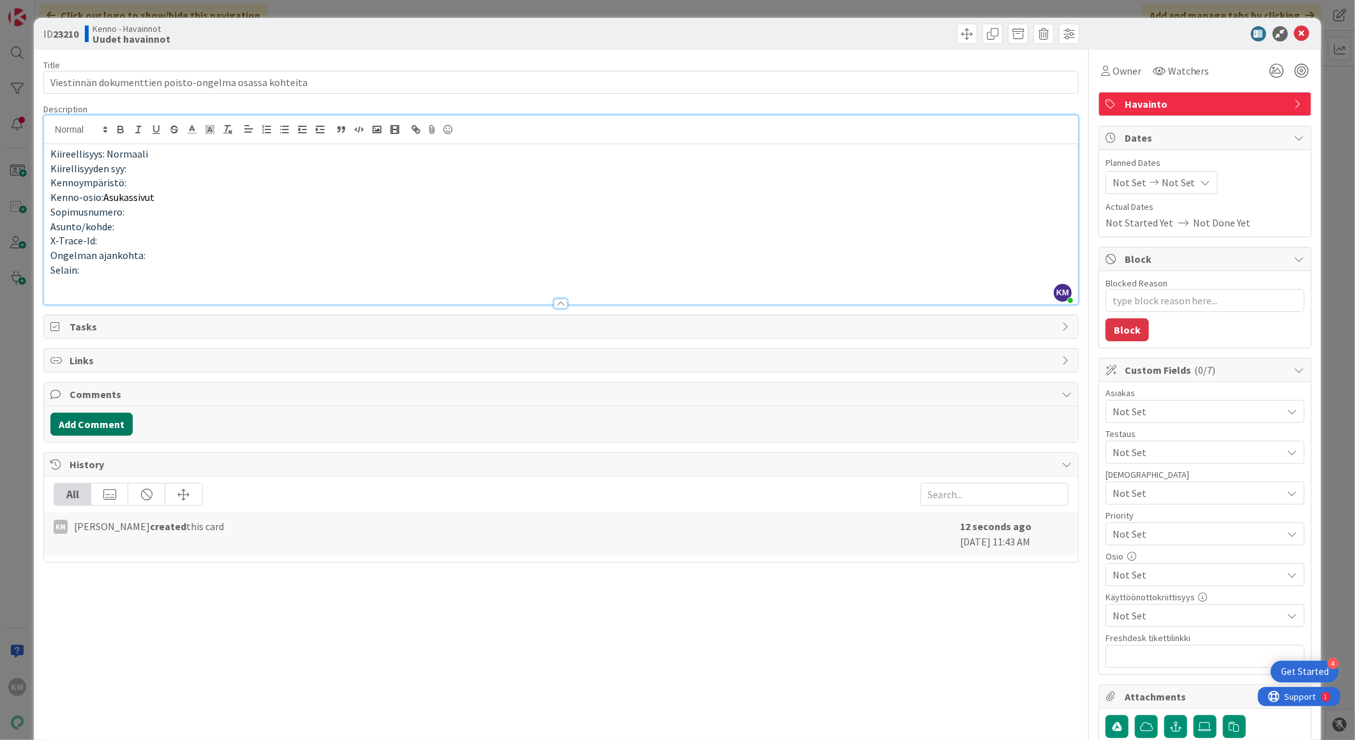
click at [109, 429] on button "Add Comment" at bounding box center [91, 424] width 82 height 23
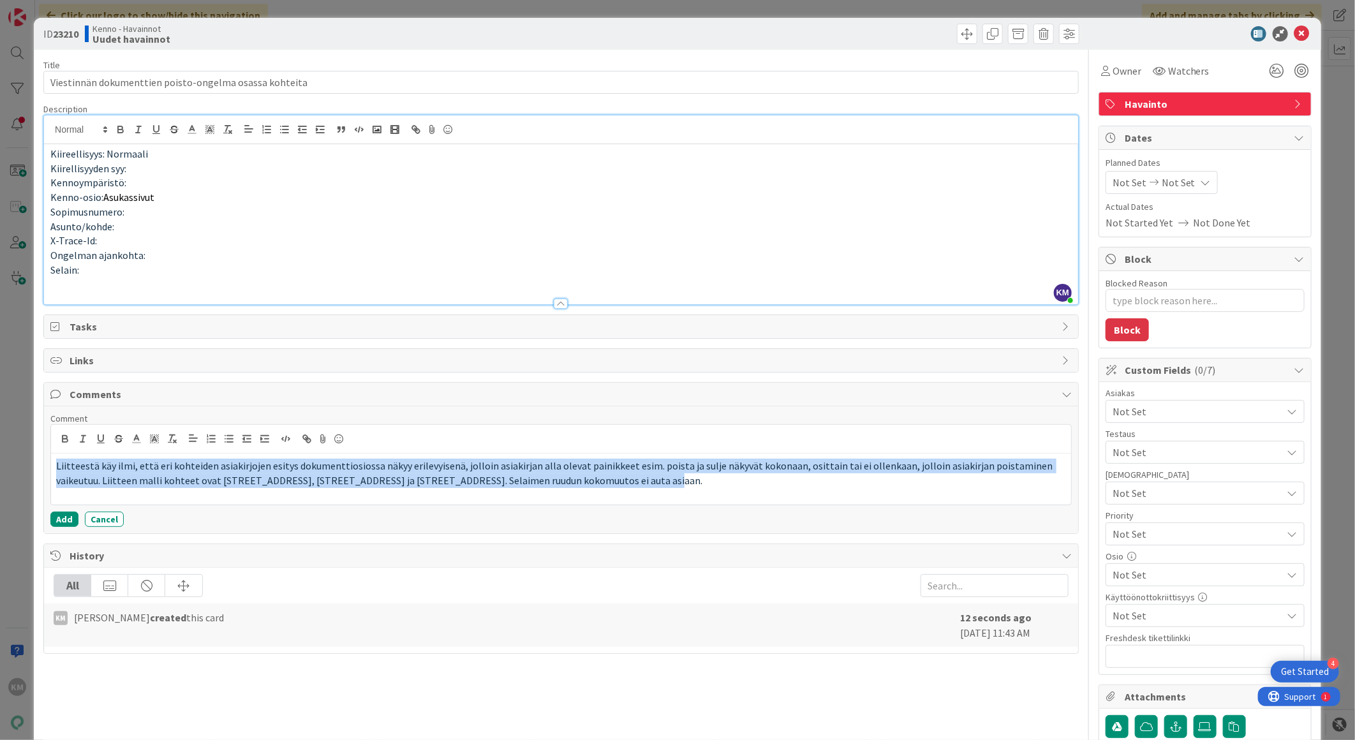
drag, startPoint x: 655, startPoint y: 489, endPoint x: -2, endPoint y: 461, distance: 657.2
click at [0, 461] on html "4 Get Started KM Click our logo to show/hide this navigation Add and manage tab…" at bounding box center [677, 370] width 1355 height 740
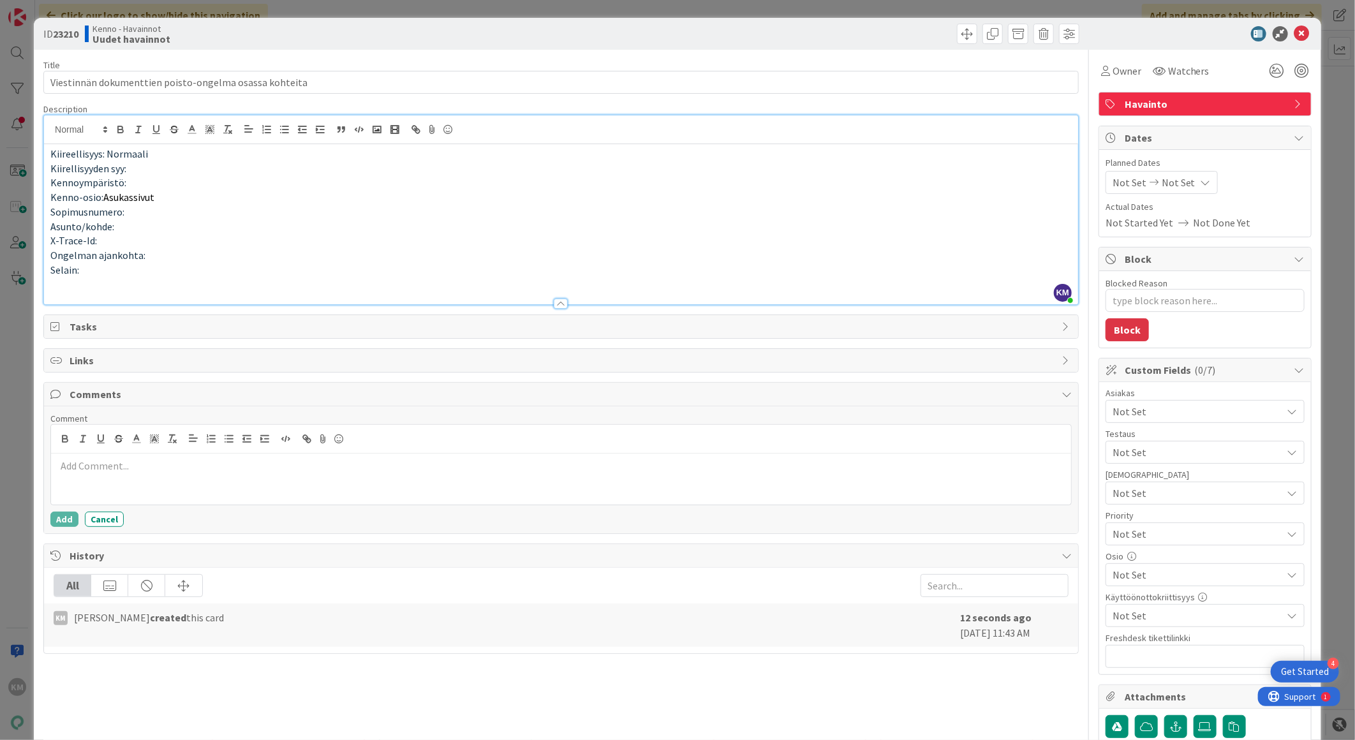
click at [56, 283] on p at bounding box center [561, 284] width 1022 height 15
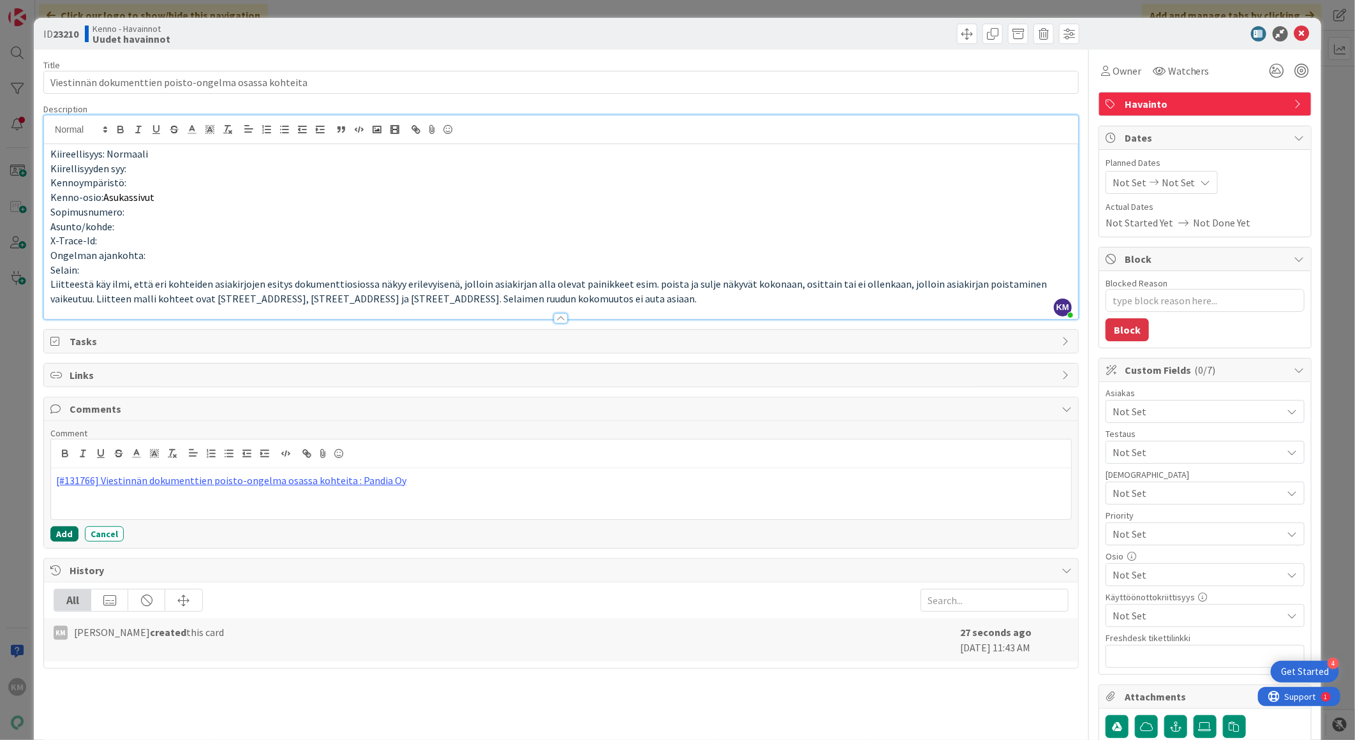
click at [57, 535] on button "Add" at bounding box center [64, 533] width 28 height 15
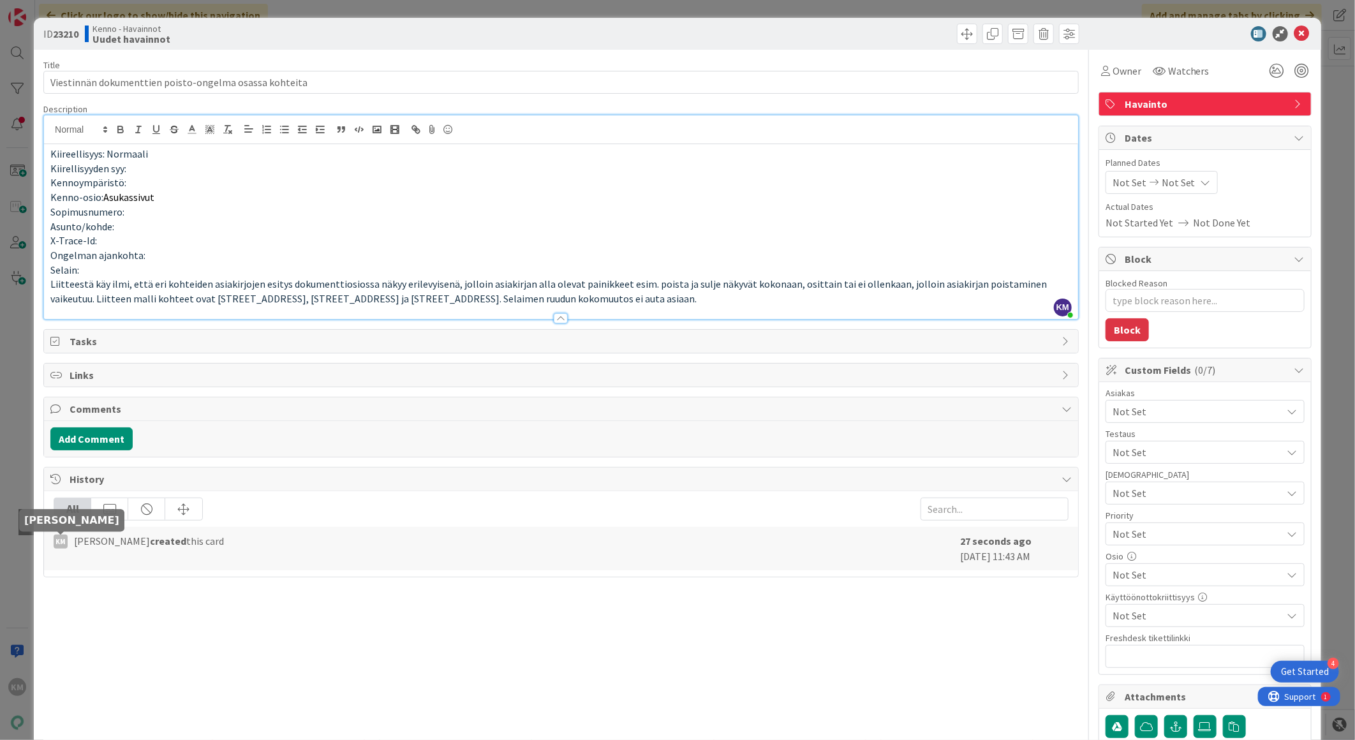
type textarea "x"
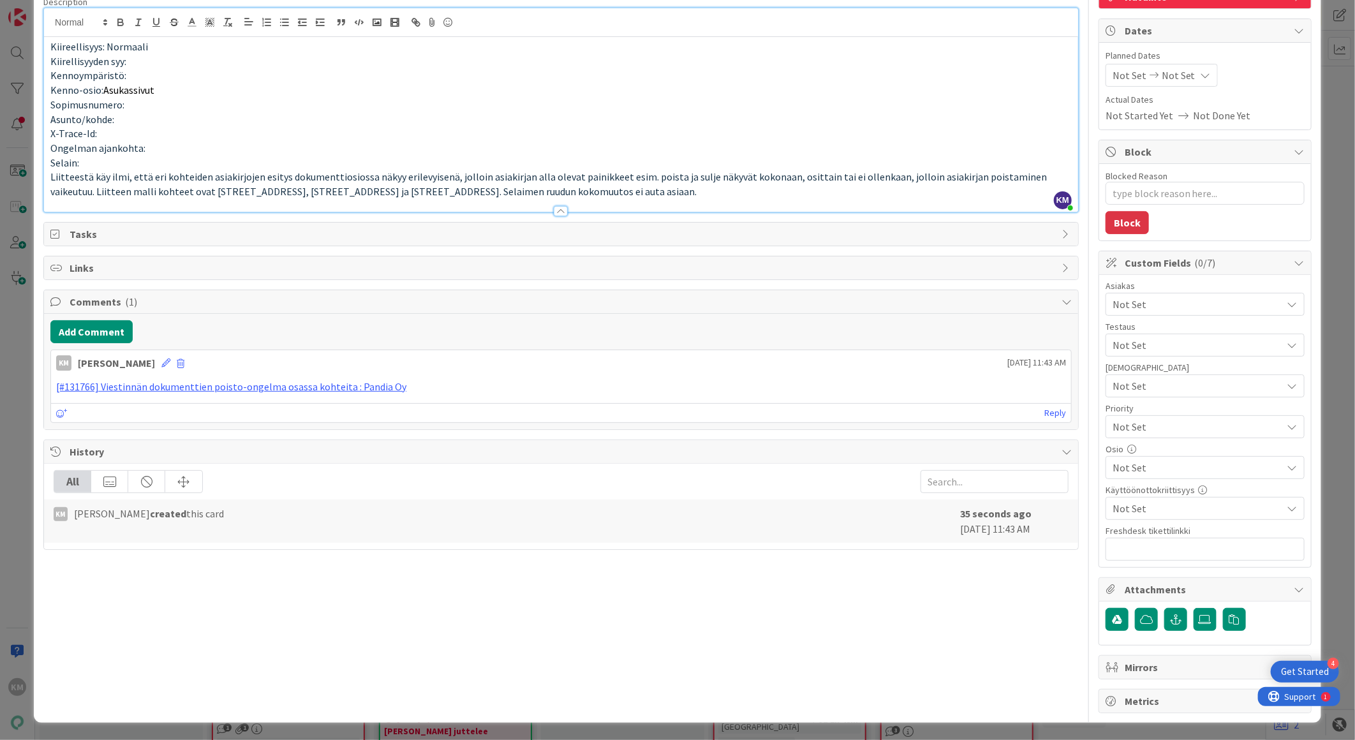
scroll to position [109, 0]
paste input "https://pandia-help.freshdesk.com/a/tickets/131766"
type input "https://pandia-help.freshdesk.com/a/tickets/131766"
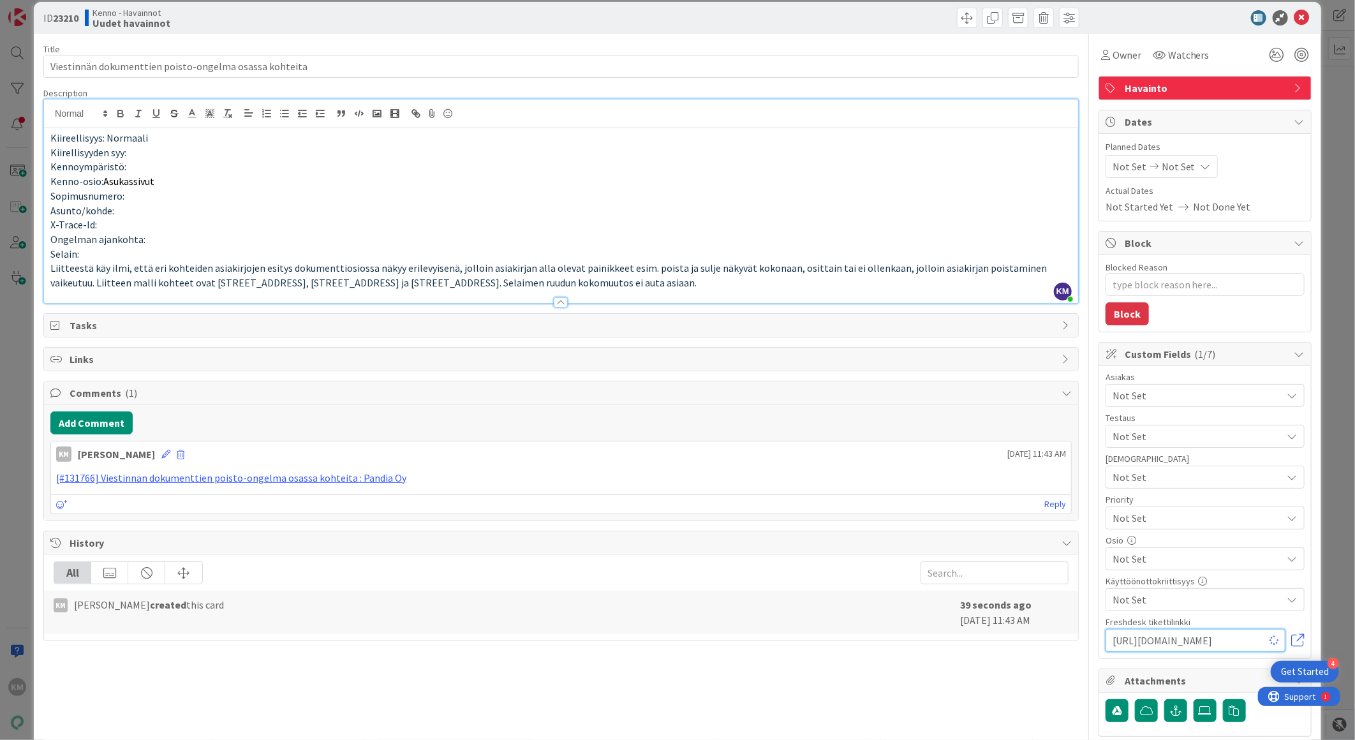
scroll to position [0, 0]
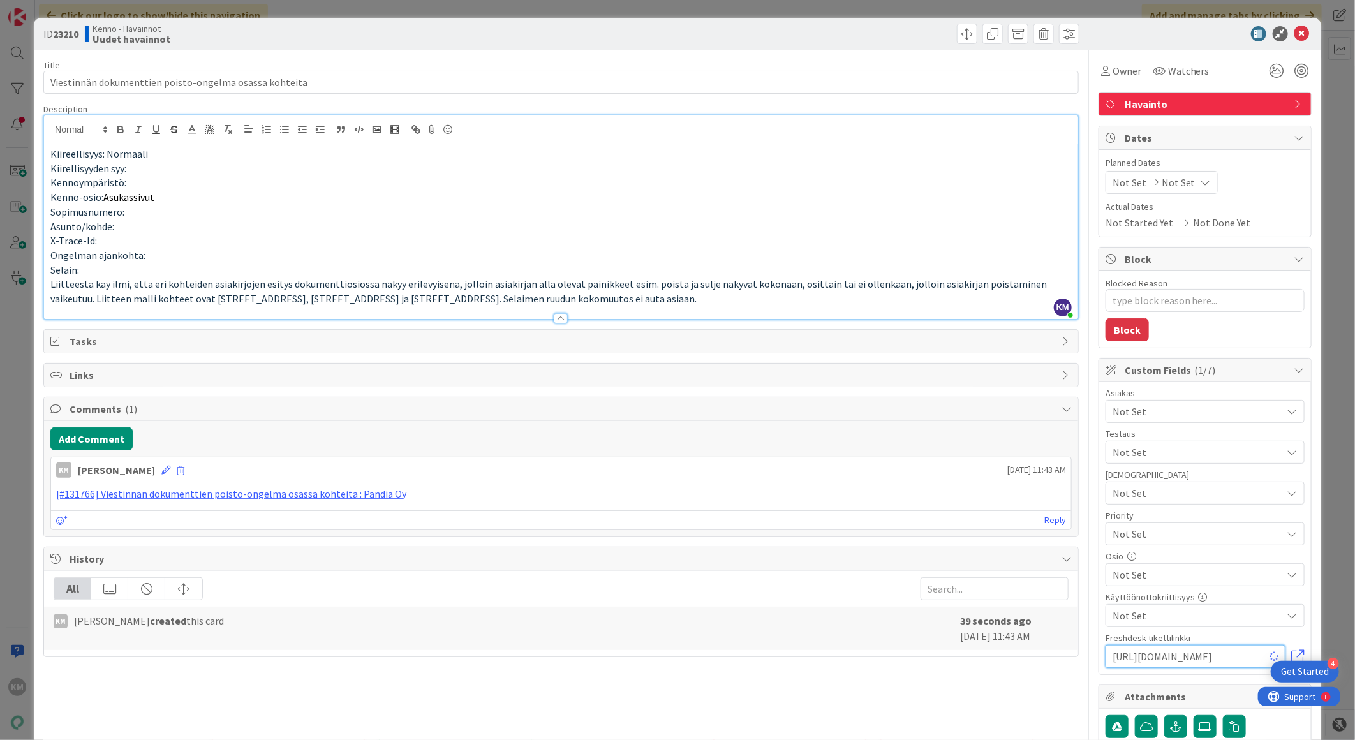
type textarea "x"
type input "https://pandia-help.freshdesk.com/a/tickets/131766"
click at [1199, 726] on icon at bounding box center [1205, 727] width 13 height 10
click at [1194, 715] on input "file" at bounding box center [1194, 715] width 0 height 0
click at [1180, 63] on span "Watchers" at bounding box center [1188, 70] width 41 height 15
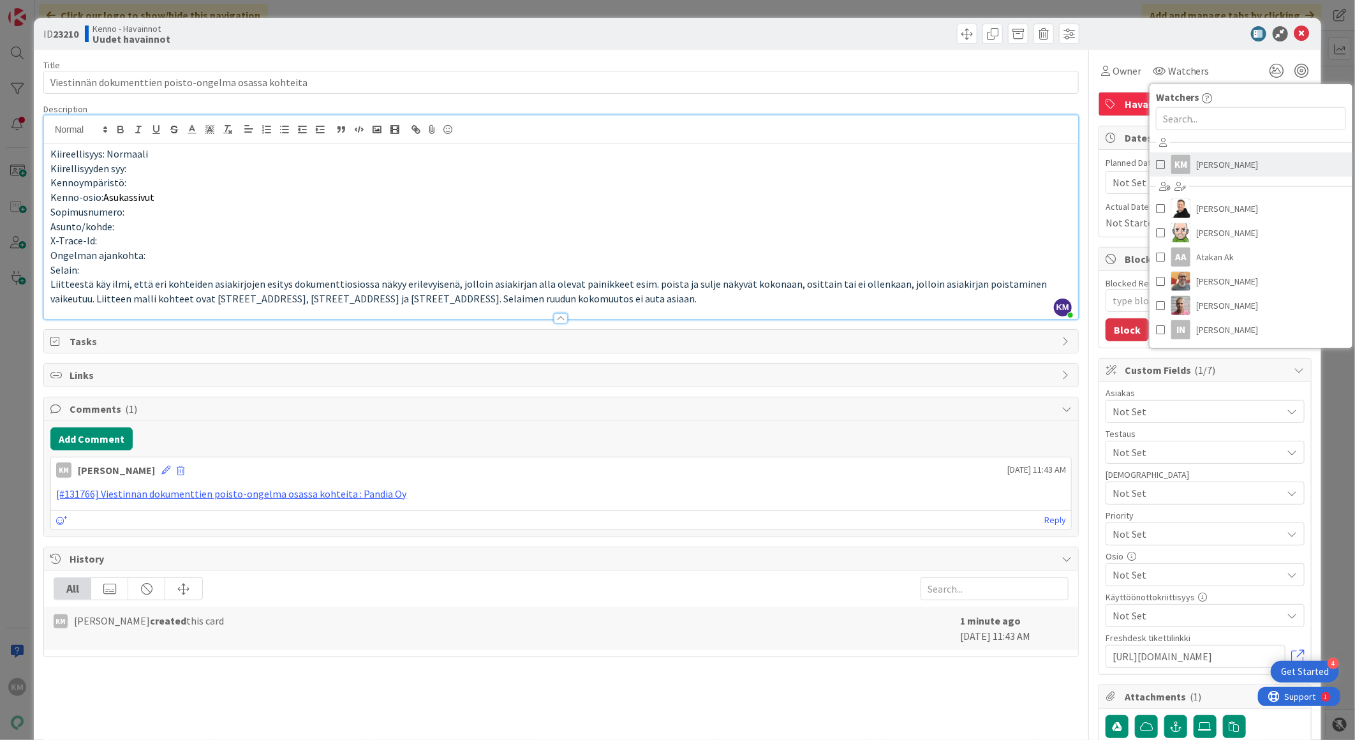
click at [1215, 172] on span "Kaisa Moilanen" at bounding box center [1228, 164] width 62 height 19
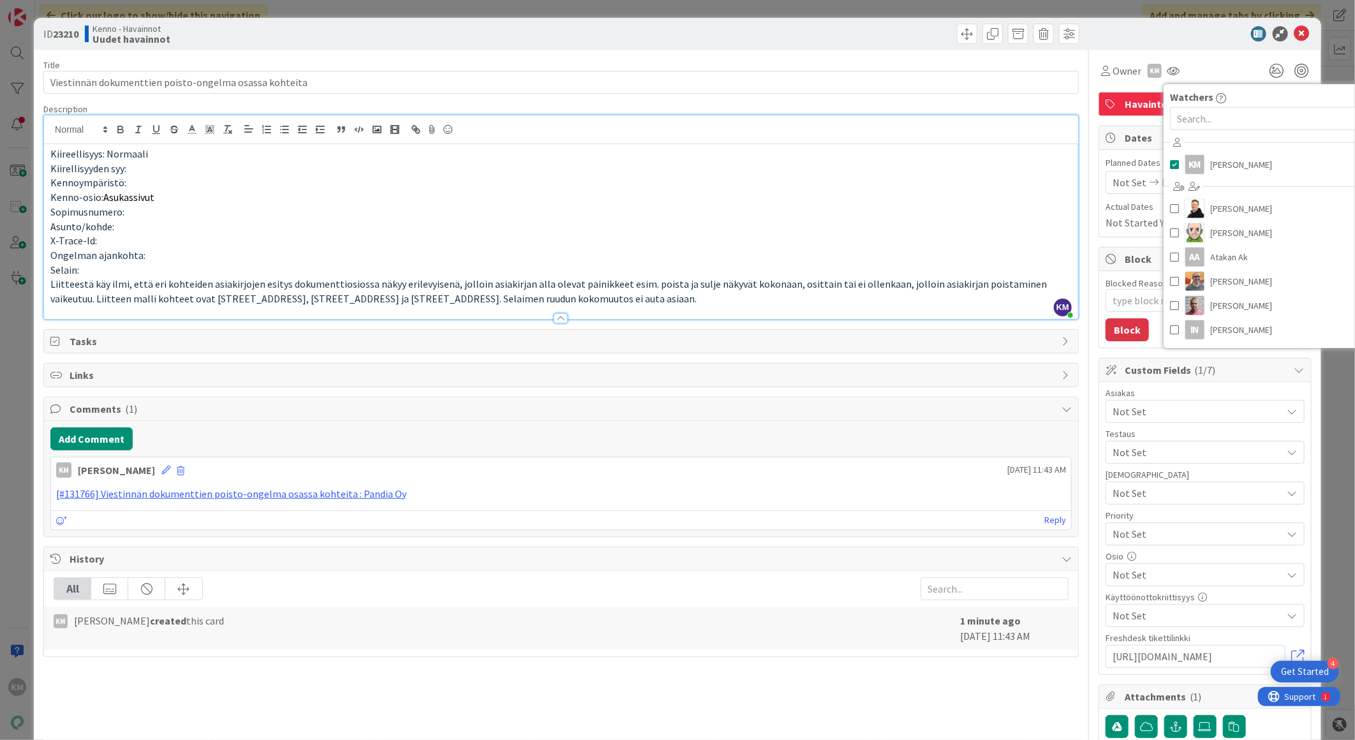
click at [1217, 45] on div "ID 23210 Kenno - Havainnot Uudet havainnot" at bounding box center [678, 34] width 1288 height 32
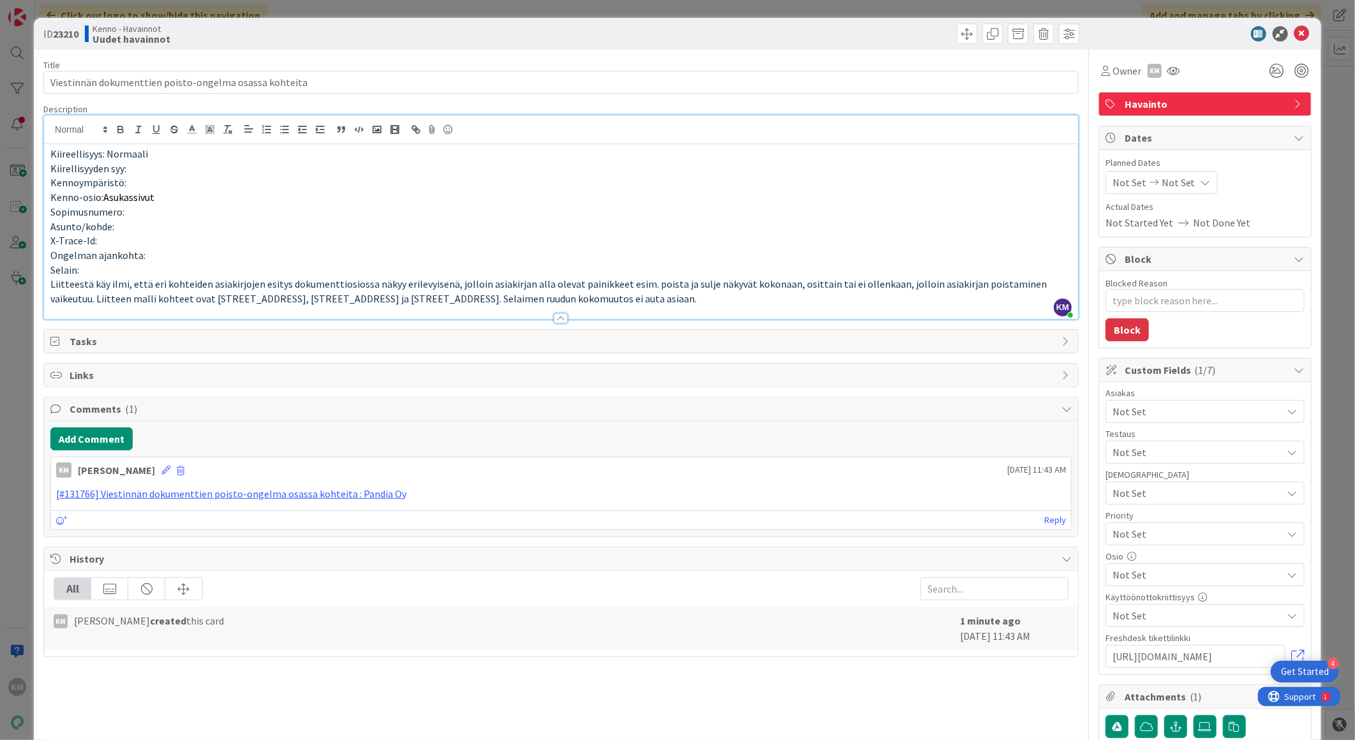
click at [1178, 413] on span "Not Set" at bounding box center [1198, 411] width 170 height 15
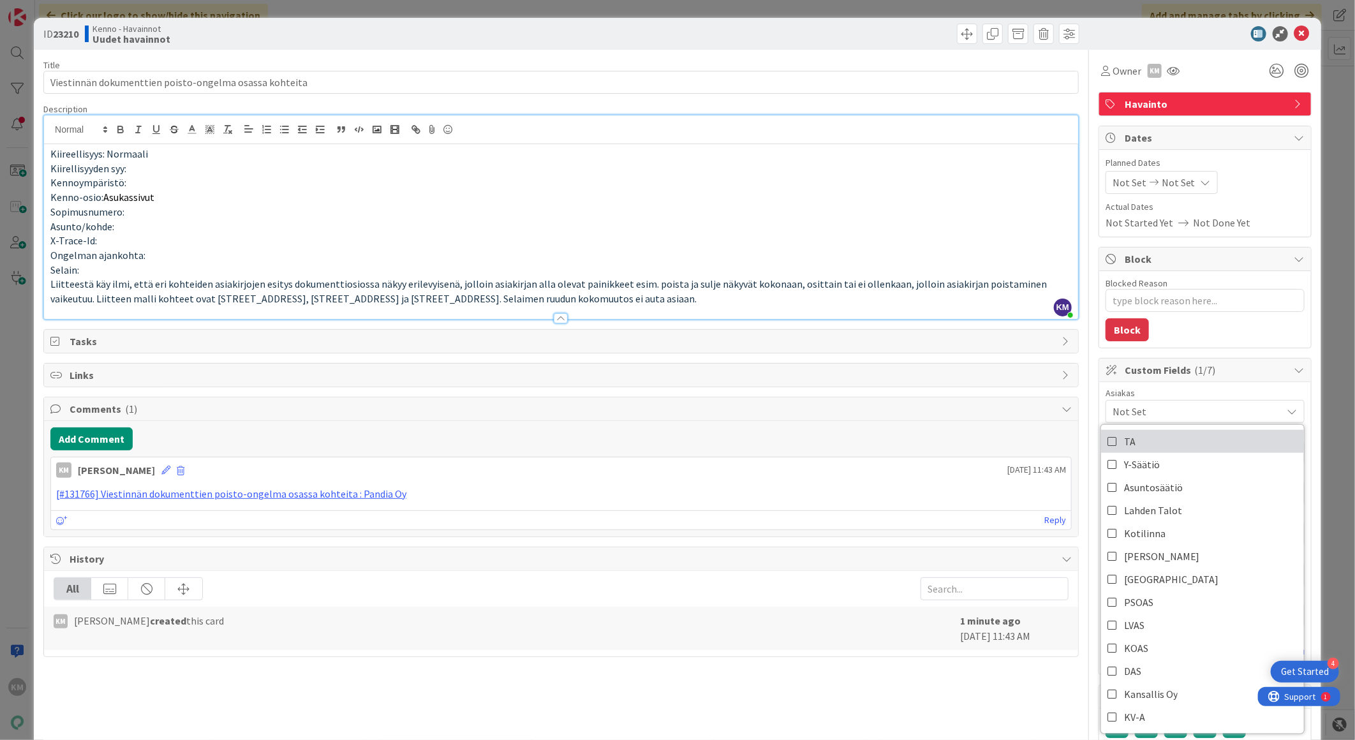
click at [1164, 440] on link "TA" at bounding box center [1202, 441] width 203 height 23
type textarea "x"
click at [1126, 33] on div at bounding box center [1199, 33] width 226 height 15
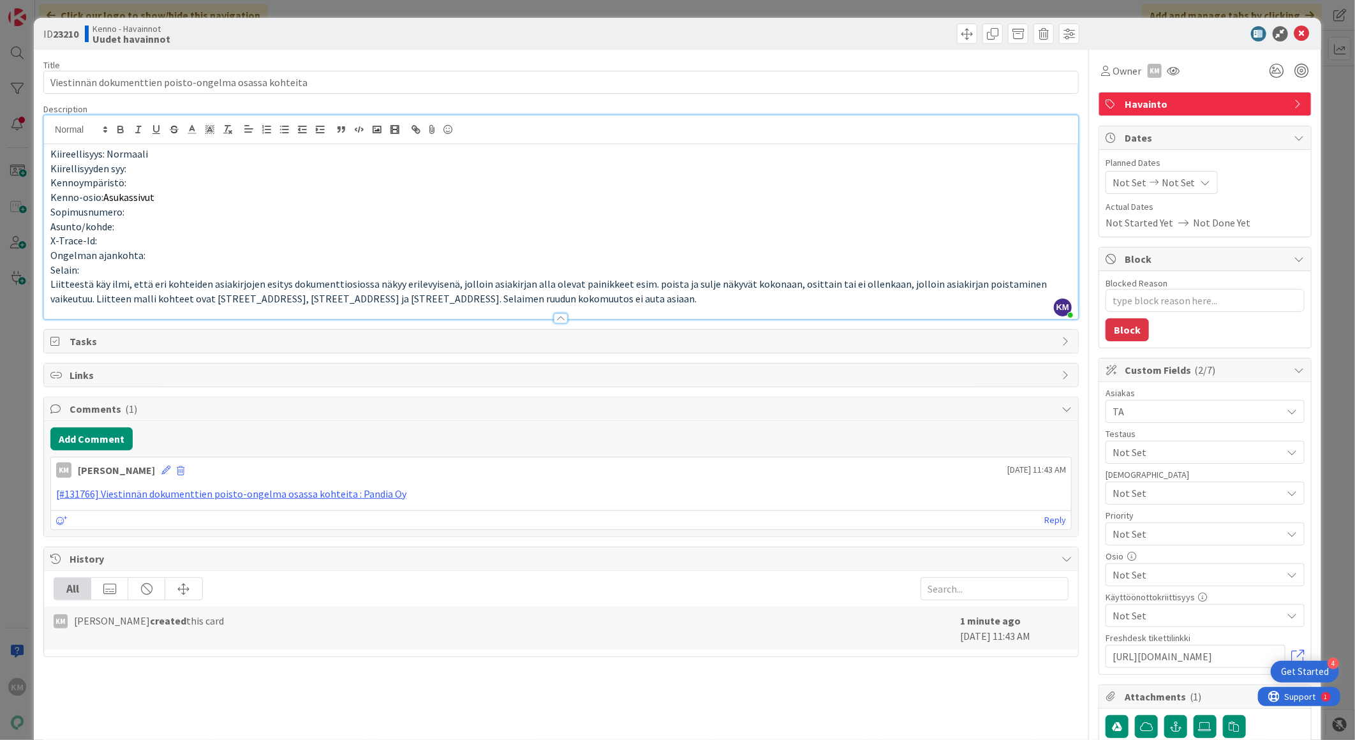
click at [60, 35] on b "23210" at bounding box center [66, 33] width 26 height 13
click at [60, 36] on b "23210" at bounding box center [66, 33] width 26 height 13
copy b "23210"
drag, startPoint x: 1290, startPoint y: 36, endPoint x: 1226, endPoint y: 37, distance: 63.8
click at [1295, 36] on icon at bounding box center [1302, 33] width 15 height 15
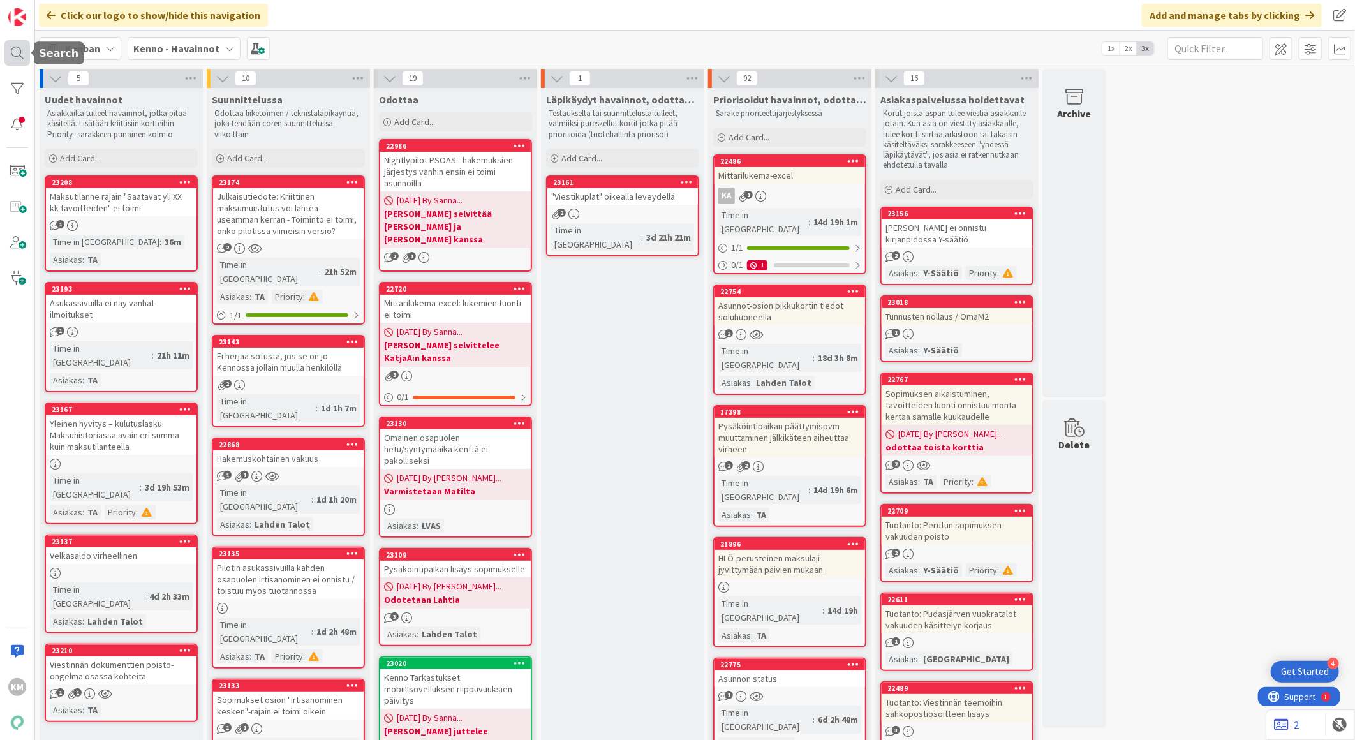
click at [22, 59] on div at bounding box center [17, 53] width 26 height 26
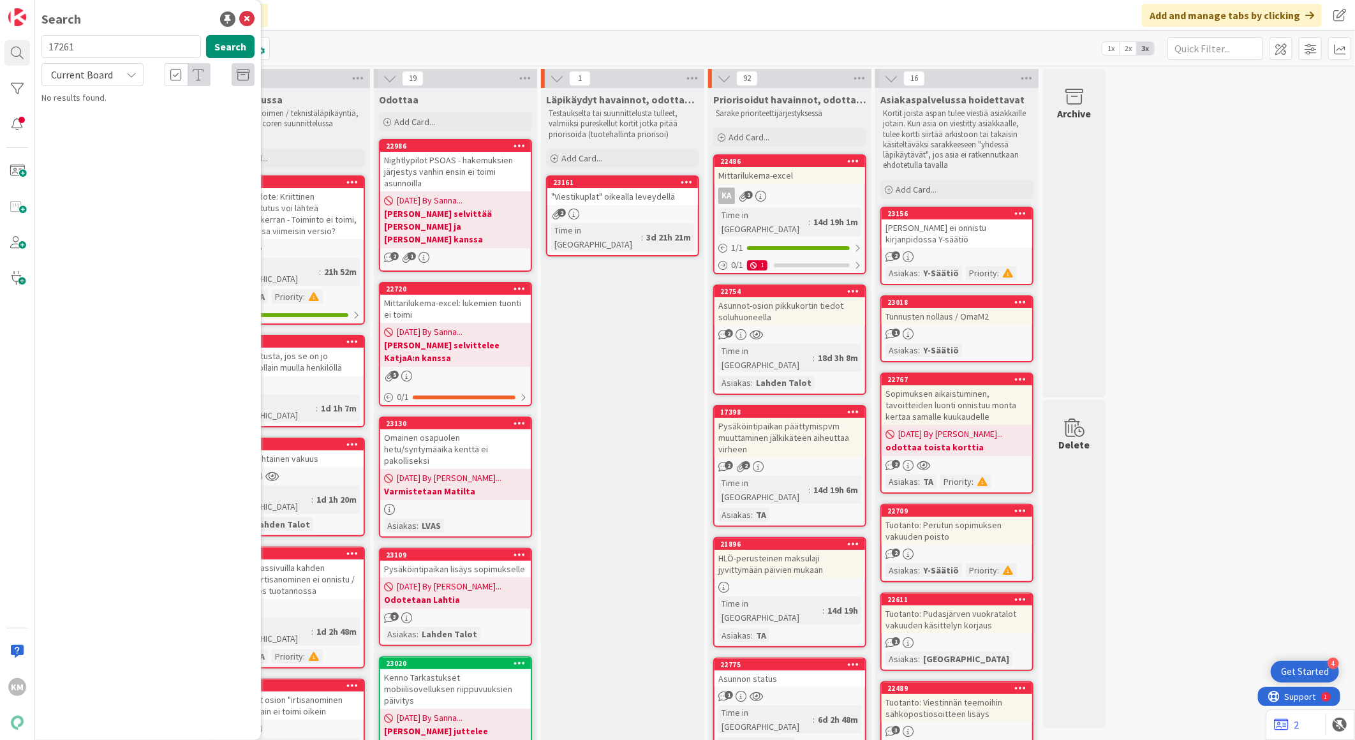
drag, startPoint x: 119, startPoint y: 48, endPoint x: 89, endPoint y: 48, distance: 29.4
click at [89, 49] on input "17261" at bounding box center [121, 46] width 160 height 23
drag, startPoint x: 88, startPoint y: 45, endPoint x: -3, endPoint y: 40, distance: 91.4
click at [0, 40] on html "4 Get Started KM Search 17261 Search Current Board No results found. Click our …" at bounding box center [677, 370] width 1355 height 740
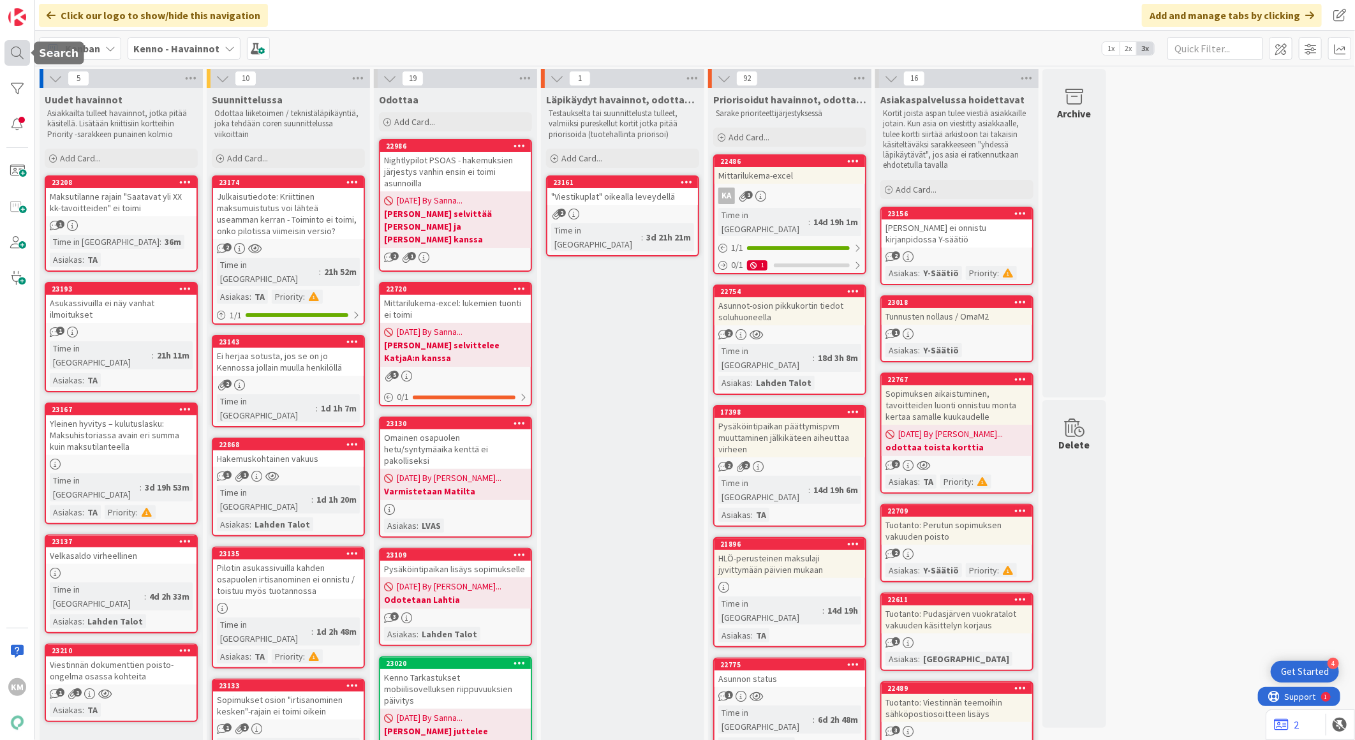
click at [13, 48] on div at bounding box center [17, 53] width 26 height 26
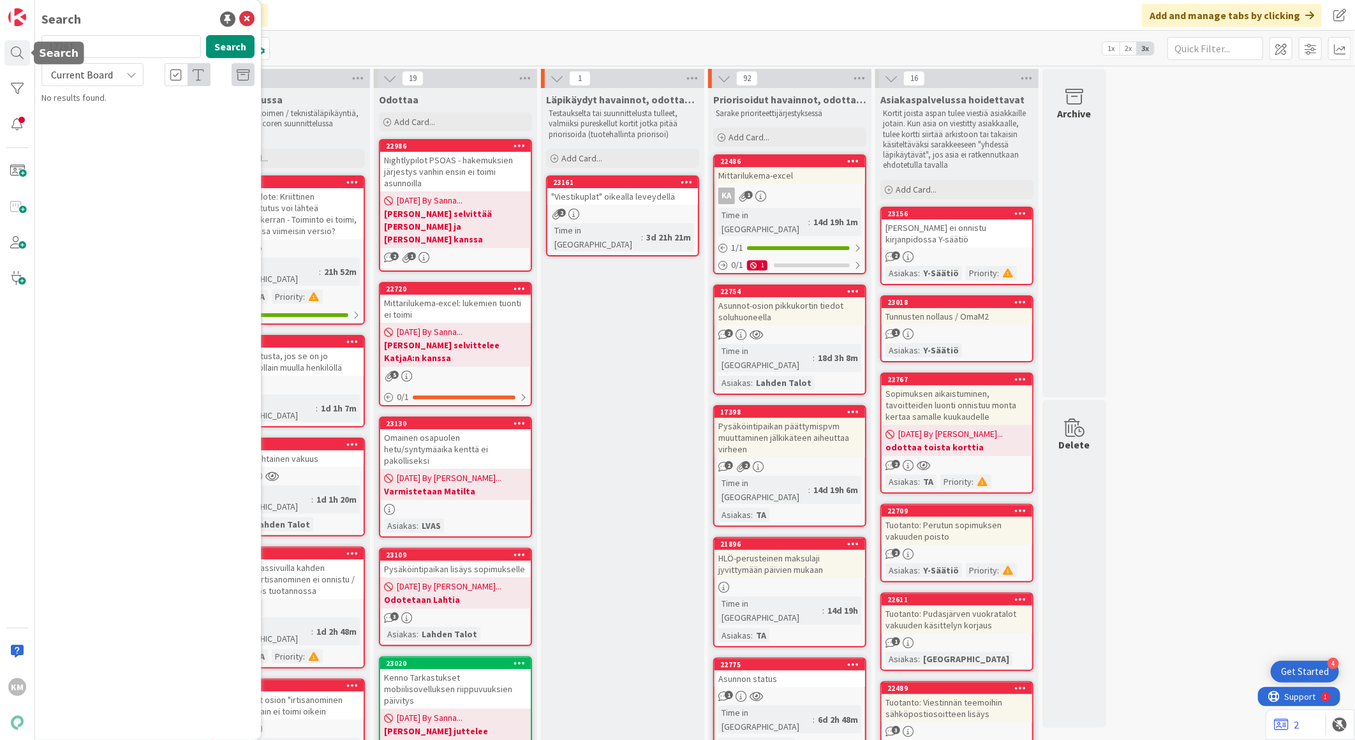
drag, startPoint x: 87, startPoint y: 47, endPoint x: -3, endPoint y: 48, distance: 90.6
click at [0, 48] on html "4 Get Started KM Search 17261 Search Current Board No results found. Click our …" at bounding box center [677, 370] width 1355 height 740
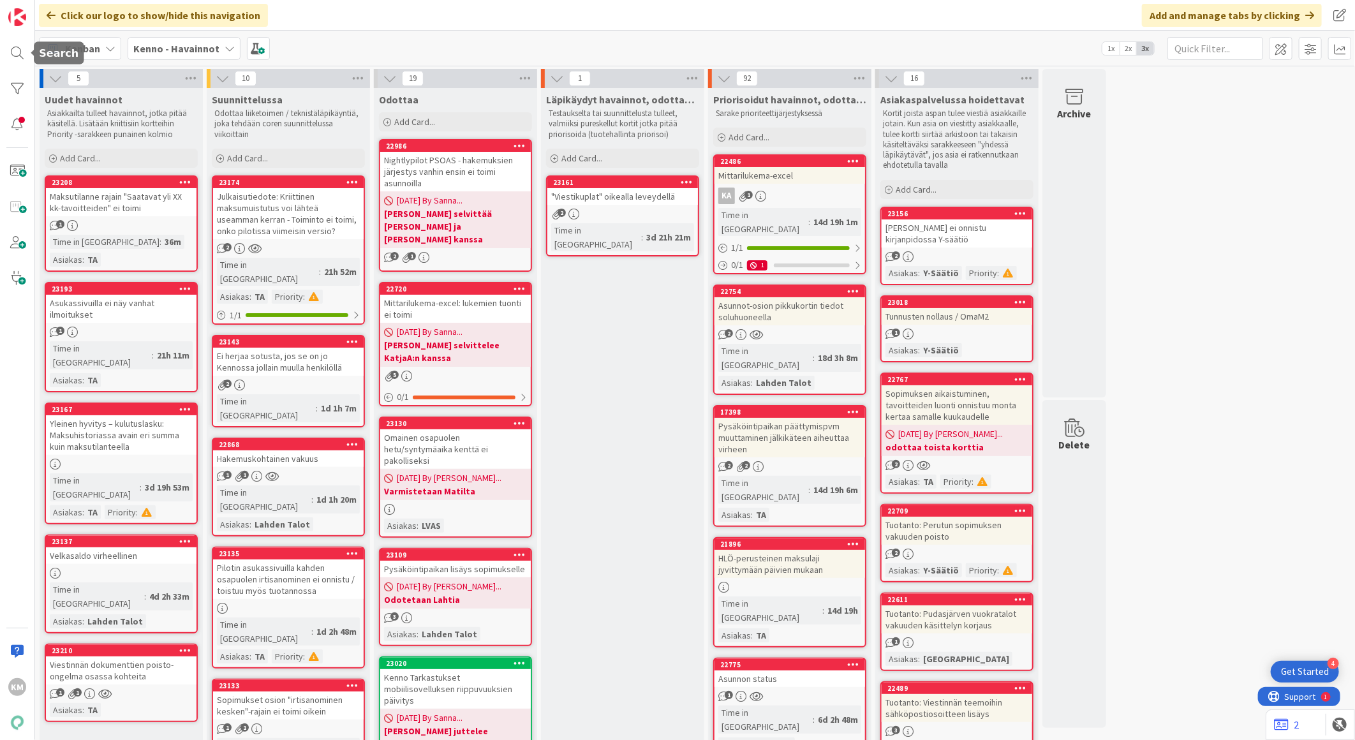
drag, startPoint x: 5, startPoint y: 56, endPoint x: 33, endPoint y: 54, distance: 28.1
click at [6, 56] on div at bounding box center [17, 53] width 26 height 26
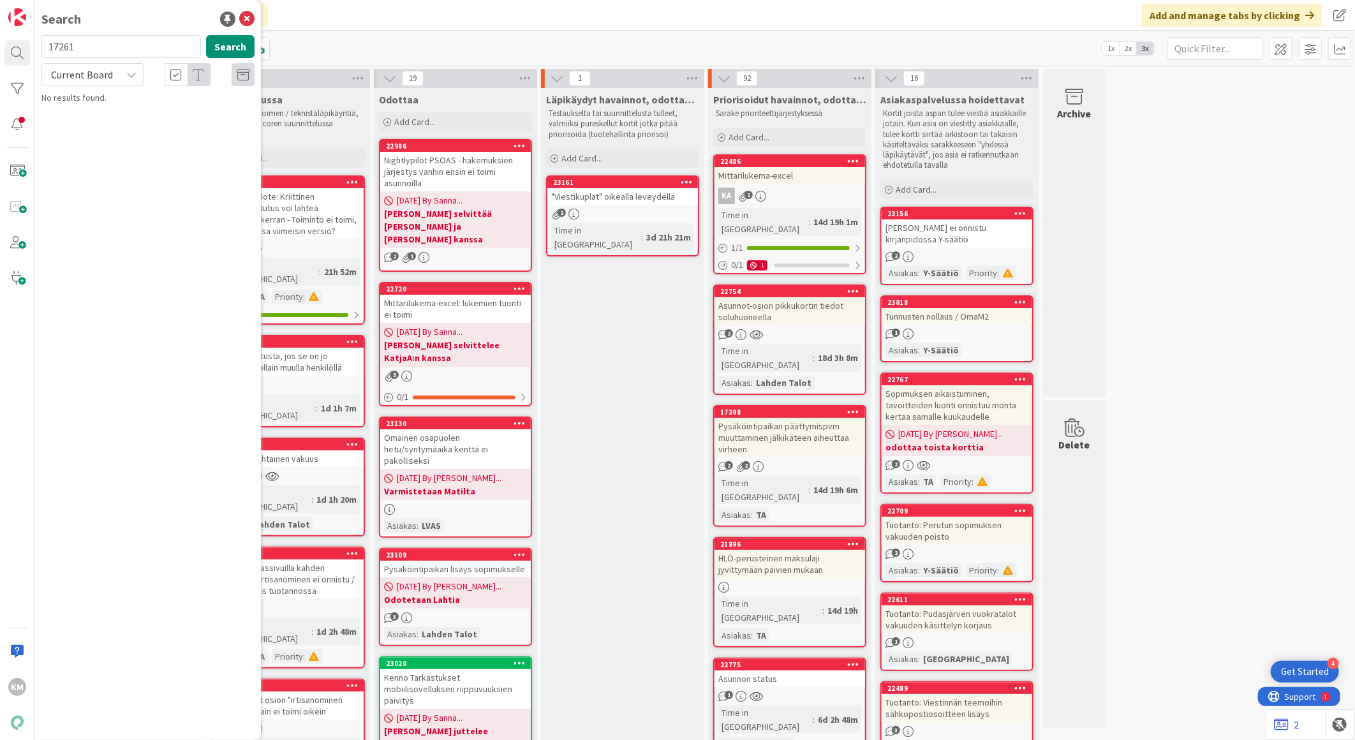
click at [64, 40] on input "17261" at bounding box center [121, 46] width 160 height 23
type input "22774"
click at [217, 40] on button "Search" at bounding box center [230, 46] width 48 height 23
click at [138, 77] on div "Current Board" at bounding box center [92, 74] width 102 height 23
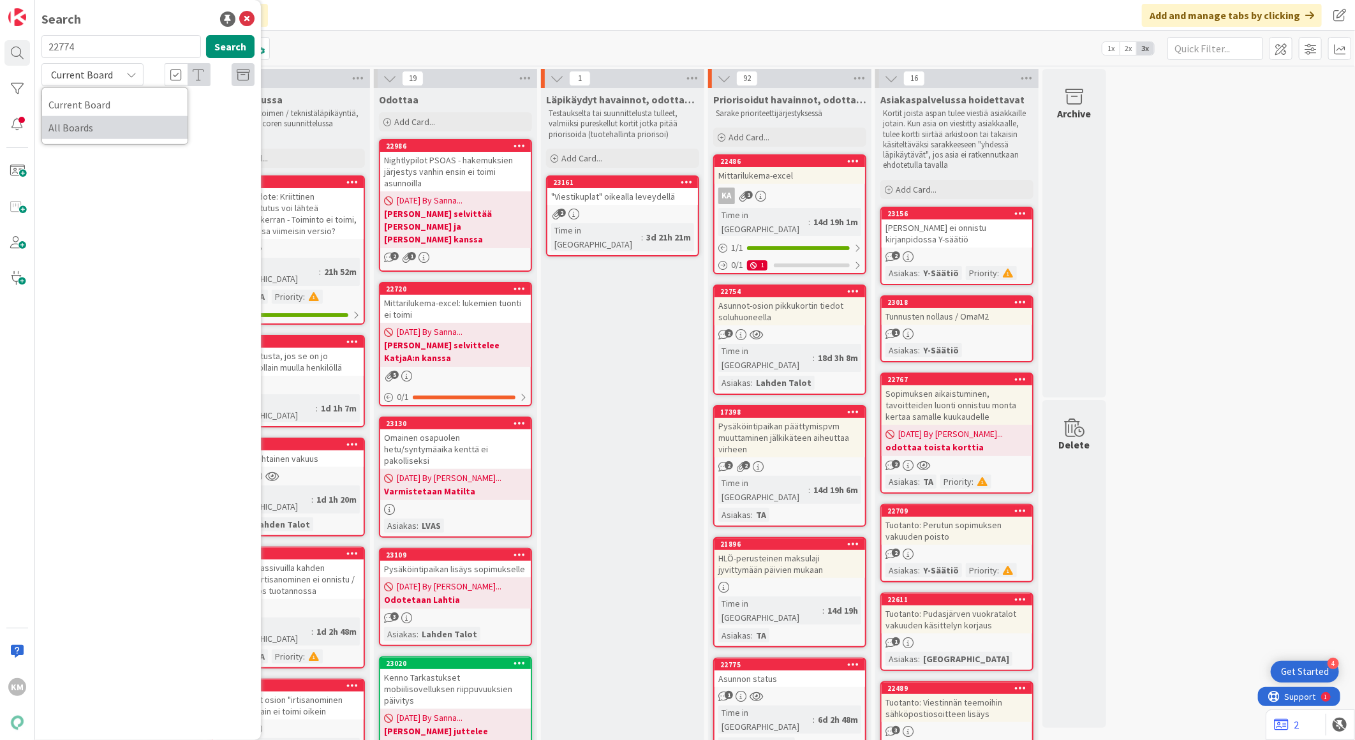
click at [123, 130] on span "All Boards" at bounding box center [114, 127] width 133 height 19
click at [136, 115] on span "Reskontran kirjauksien rivitykset menneet sekaisin maksutilannenäkymässä" at bounding box center [155, 119] width 192 height 25
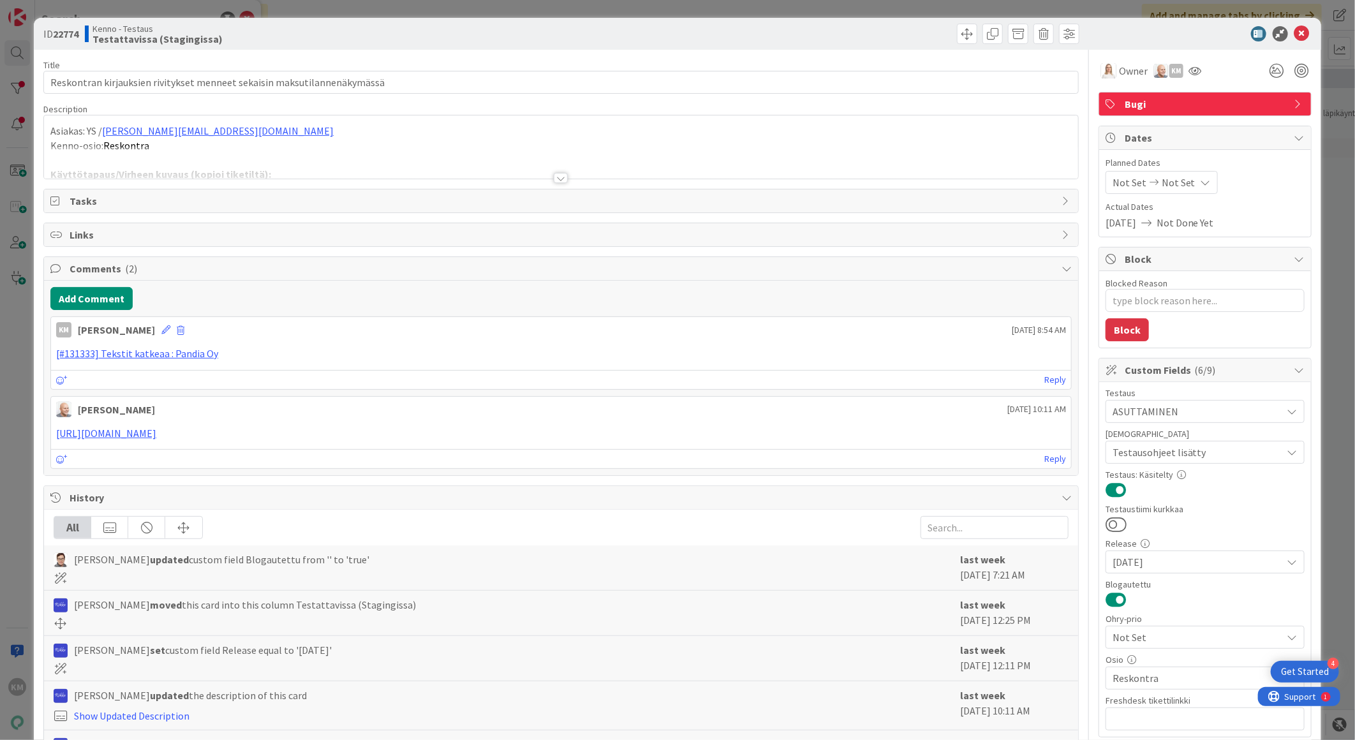
type textarea "x"
drag, startPoint x: 1287, startPoint y: 31, endPoint x: 1280, endPoint y: 34, distance: 8.0
click at [1295, 31] on icon at bounding box center [1302, 33] width 15 height 15
